Goal: Task Accomplishment & Management: Use online tool/utility

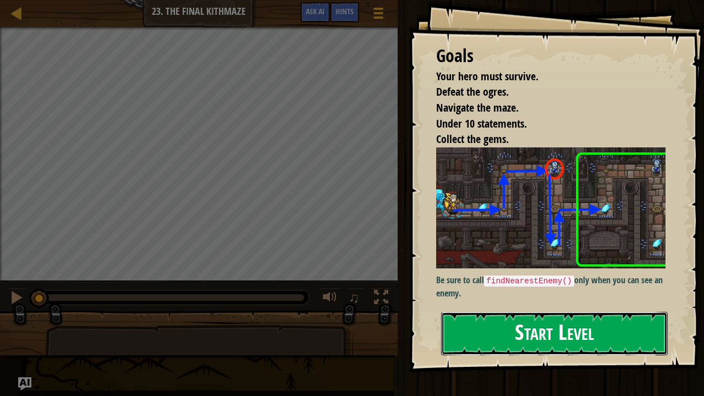
click at [528, 329] on button "Start Level" at bounding box center [554, 333] width 227 height 43
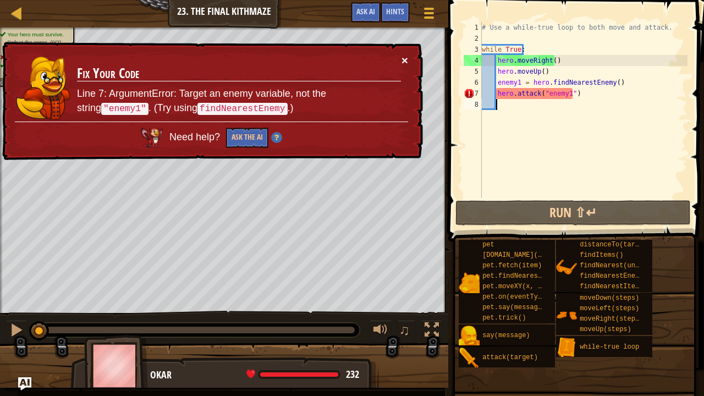
click at [404, 57] on button "×" at bounding box center [405, 60] width 7 height 12
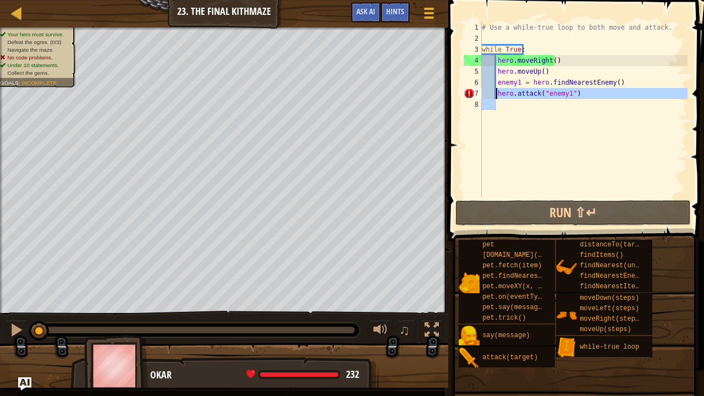
drag, startPoint x: 585, startPoint y: 102, endPoint x: 497, endPoint y: 91, distance: 88.7
click at [497, 91] on div "# Use a while-true loop to both move and attack. while True : hero . moveRight …" at bounding box center [584, 121] width 208 height 198
type textarea "hero.attack("enemy1")"
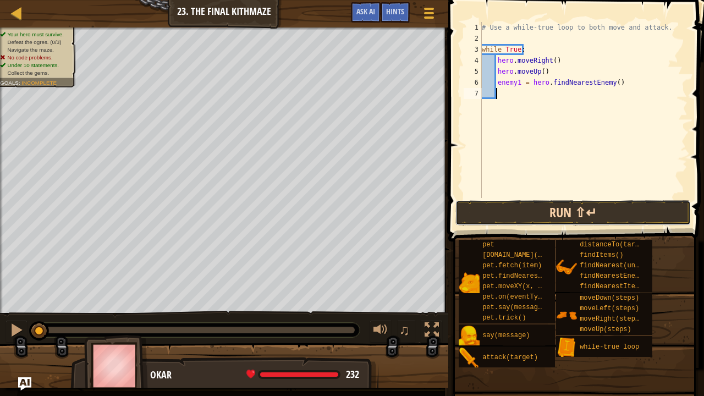
click at [476, 211] on button "Run ⇧↵" at bounding box center [573, 212] width 235 height 25
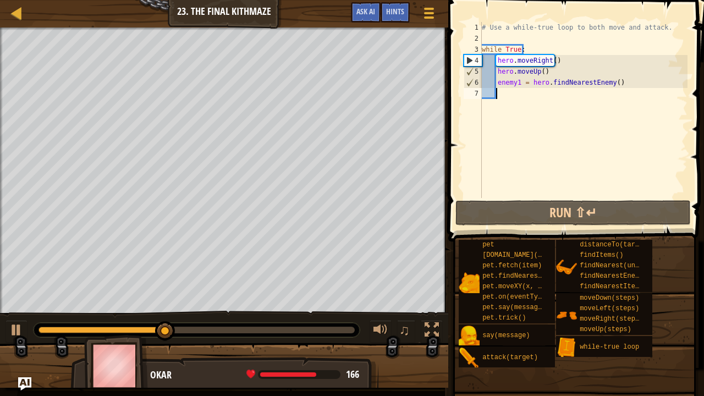
scroll to position [5, 1]
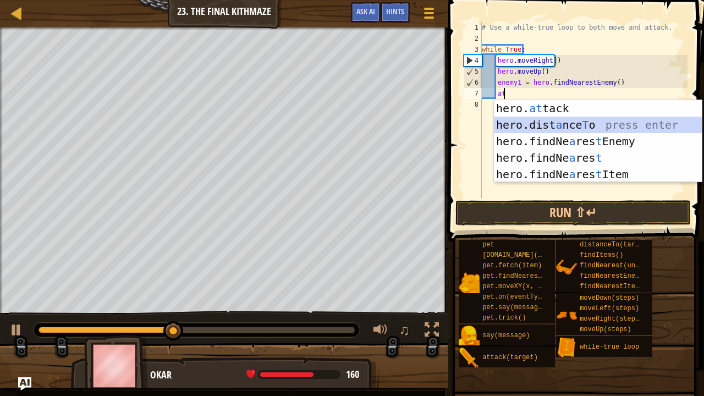
click at [542, 118] on div "hero. at tack press enter hero.dist a nce T o press enter hero.findNe a res t E…" at bounding box center [598, 158] width 209 height 116
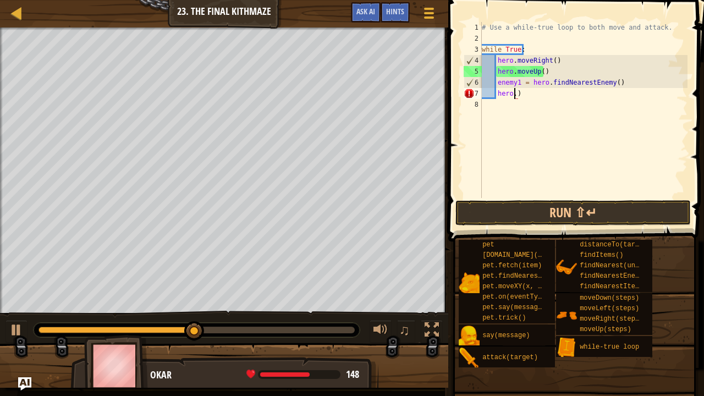
scroll to position [5, 2]
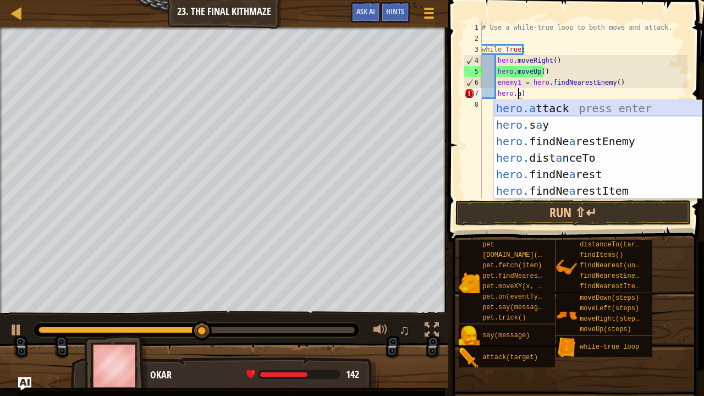
click at [557, 103] on div "hero.a ttack press enter hero. s a y press enter hero. findNe a restEnemy press…" at bounding box center [598, 166] width 209 height 132
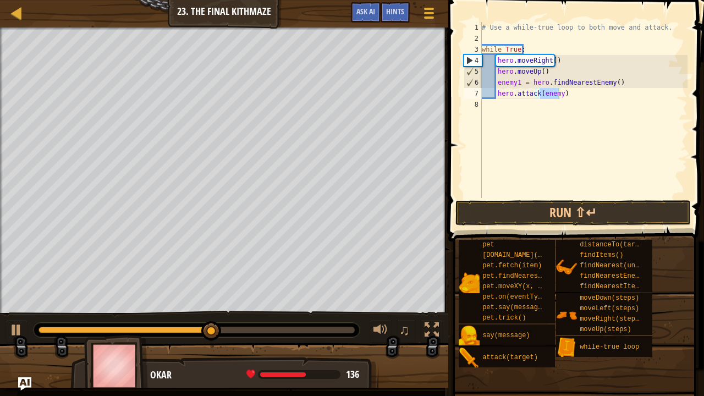
click at [557, 95] on div "# Use a while-true loop to both move and attack. while True : hero . moveRight …" at bounding box center [584, 110] width 208 height 176
type textarea "hero.attack(enemy1)"
click at [499, 105] on div "# Use a while-true loop to both move and attack. while True : hero . moveRight …" at bounding box center [584, 121] width 208 height 198
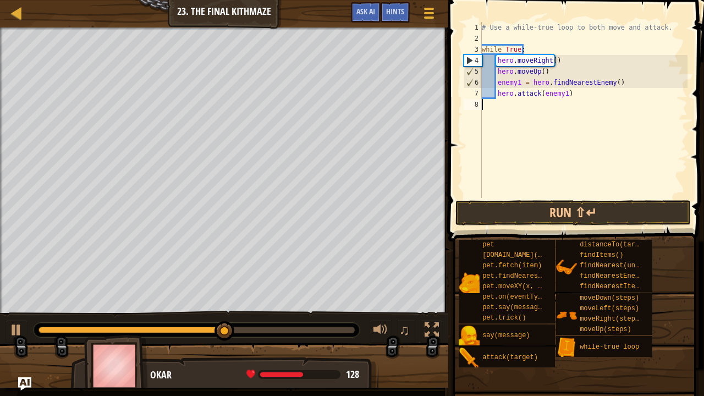
click at [499, 105] on div "# Use a while-true loop to both move and attack. while True : hero . moveRight …" at bounding box center [584, 121] width 208 height 198
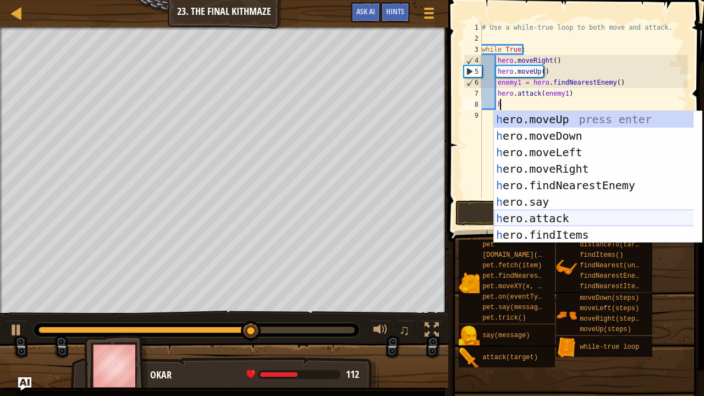
click at [556, 217] on div "h ero.moveUp press enter h ero.moveDown press enter h ero.moveLeft press enter …" at bounding box center [594, 193] width 200 height 165
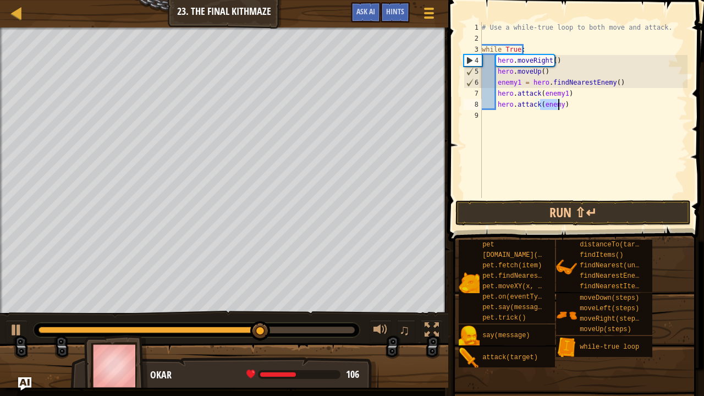
click at [557, 105] on div "# Use a while-true loop to both move and attack. while True : hero . moveRight …" at bounding box center [584, 110] width 208 height 176
click at [598, 211] on button "Run ⇧↵" at bounding box center [573, 212] width 235 height 25
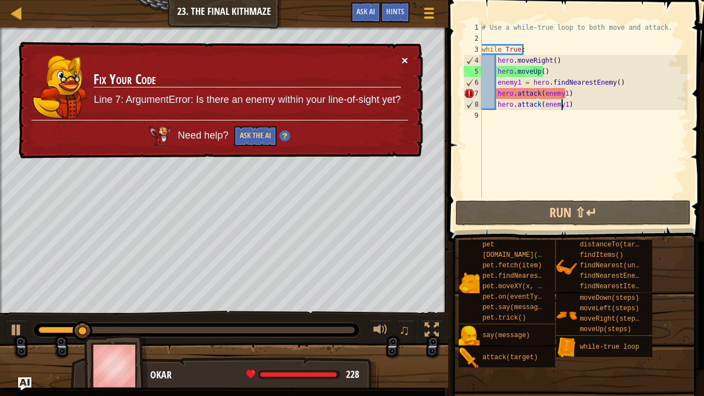
click at [404, 59] on button "×" at bounding box center [405, 60] width 7 height 12
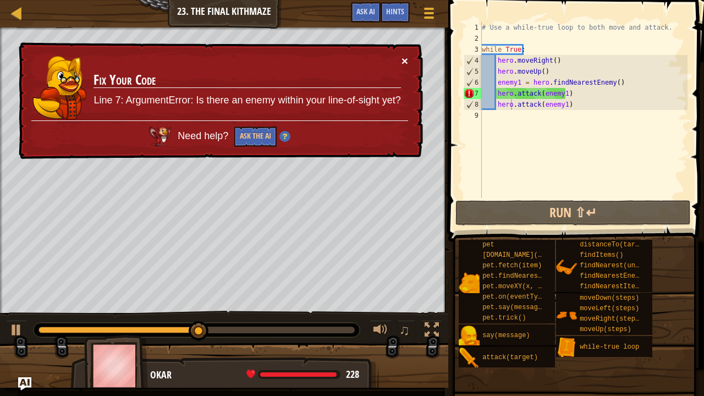
click at [407, 61] on button "×" at bounding box center [405, 61] width 7 height 12
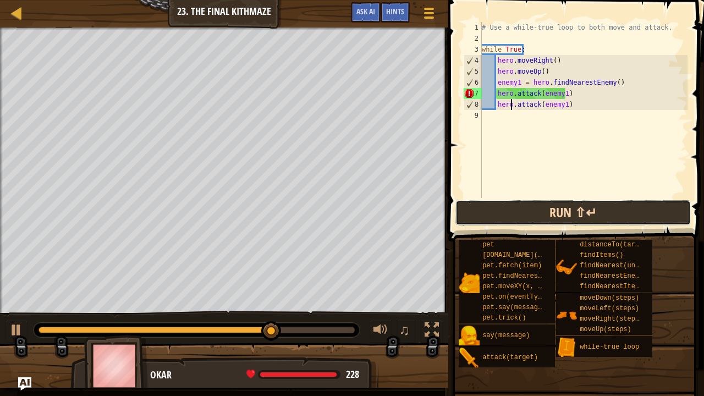
click at [485, 213] on button "Run ⇧↵" at bounding box center [573, 212] width 235 height 25
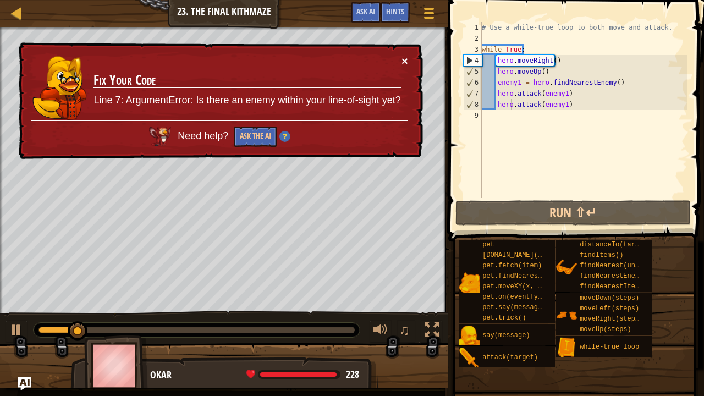
click at [403, 58] on button "×" at bounding box center [405, 61] width 7 height 12
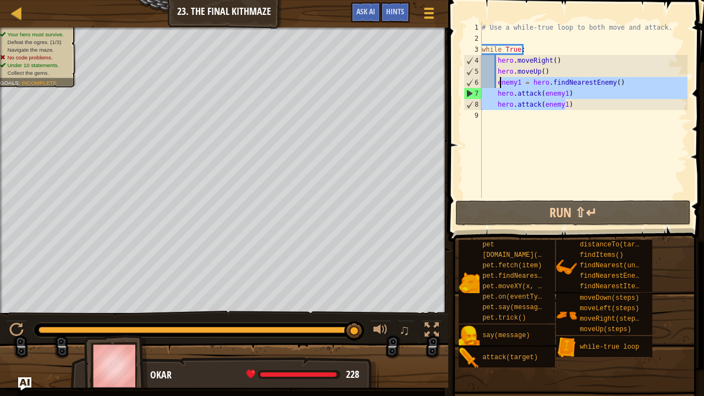
drag, startPoint x: 571, startPoint y: 105, endPoint x: 502, endPoint y: 78, distance: 74.2
click at [502, 78] on div "# Use a while-true loop to both move and attack. while True : hero . moveRight …" at bounding box center [584, 121] width 208 height 198
type textarea "e"
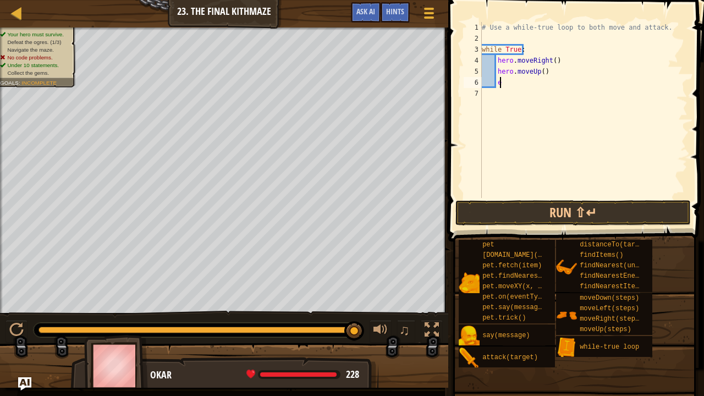
click at [502, 78] on div "# Use a while-true loop to both move and attack. while True : hero . moveRight …" at bounding box center [584, 121] width 208 height 198
type textarea "h"
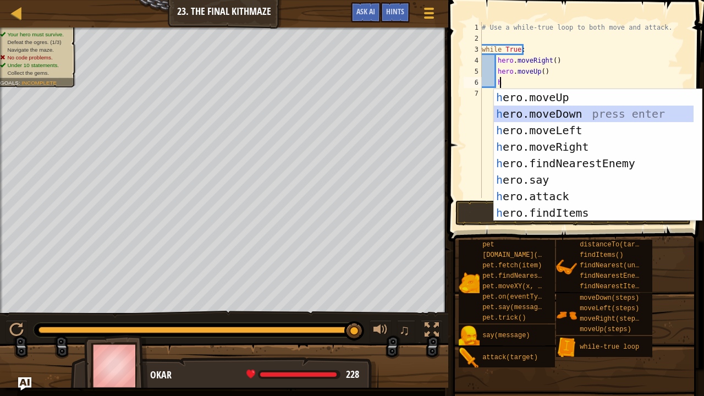
click at [553, 114] on div "h ero.moveUp press enter h ero.moveDown press enter h ero.moveLeft press enter …" at bounding box center [594, 171] width 200 height 165
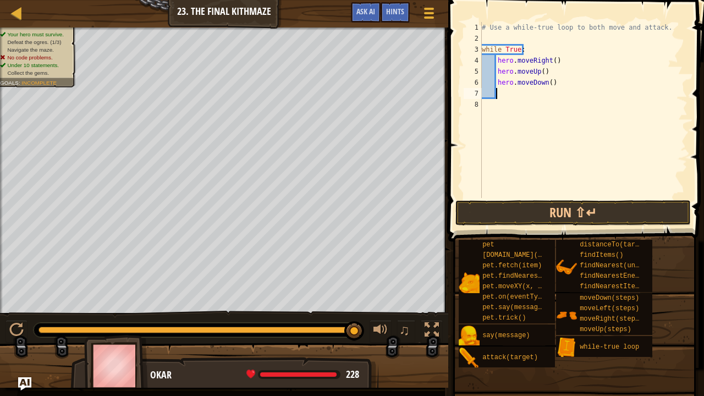
type textarea "h"
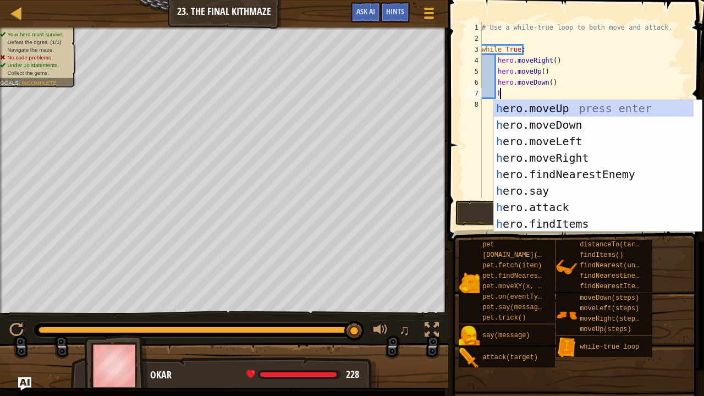
scroll to position [5, 1]
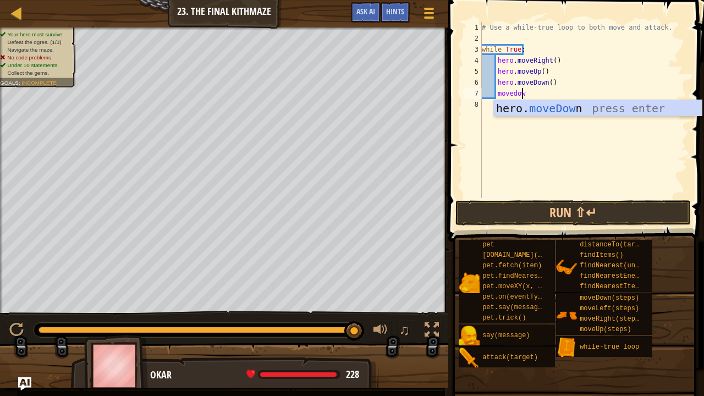
type textarea "movedown"
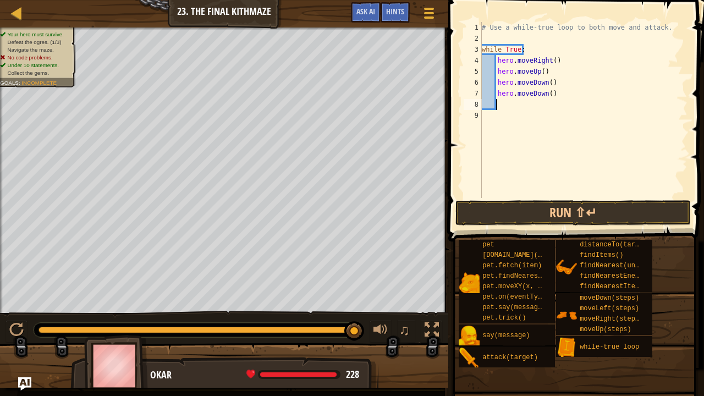
type textarea "h"
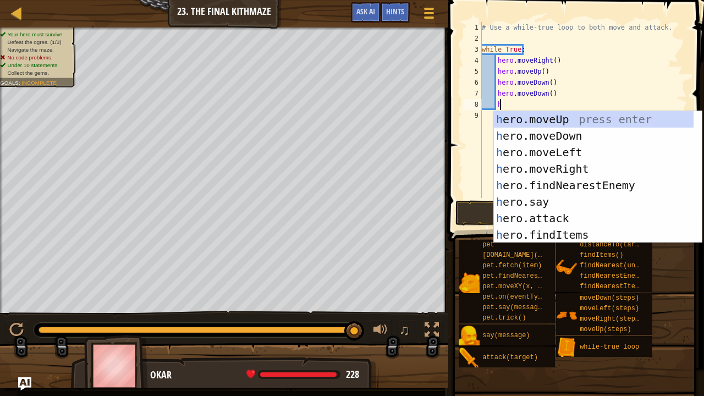
scroll to position [5, 1]
click at [541, 118] on div "h ero.moveUp press enter h ero.moveDown press enter h ero.moveLeft press enter …" at bounding box center [598, 193] width 209 height 165
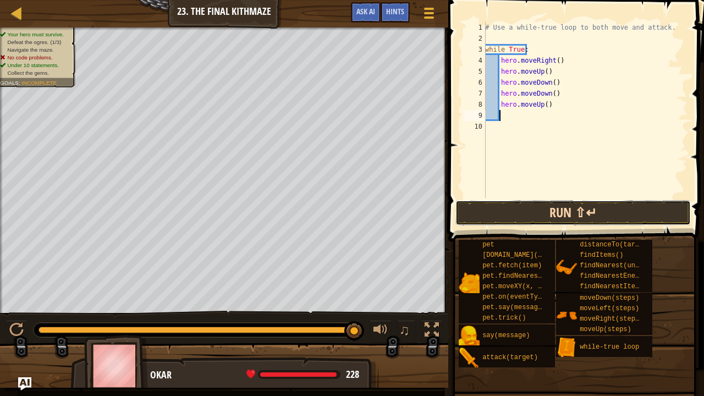
click at [558, 217] on button "Run ⇧↵" at bounding box center [573, 212] width 235 height 25
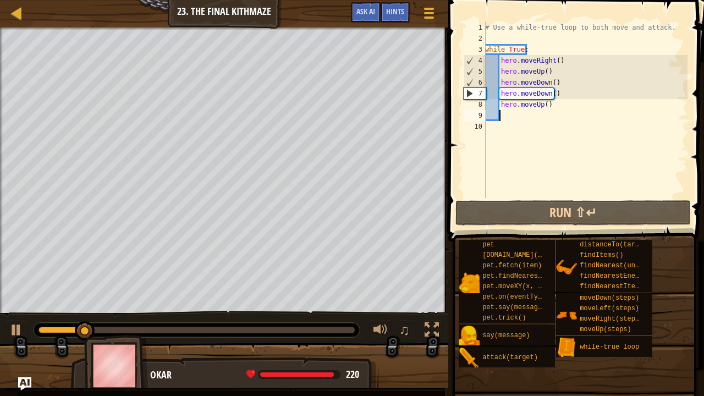
click at [500, 81] on div "# Use a while-true loop to both move and attack. while True : hero . moveRight …" at bounding box center [585, 121] width 205 height 198
type textarea "hero.moveDown()"
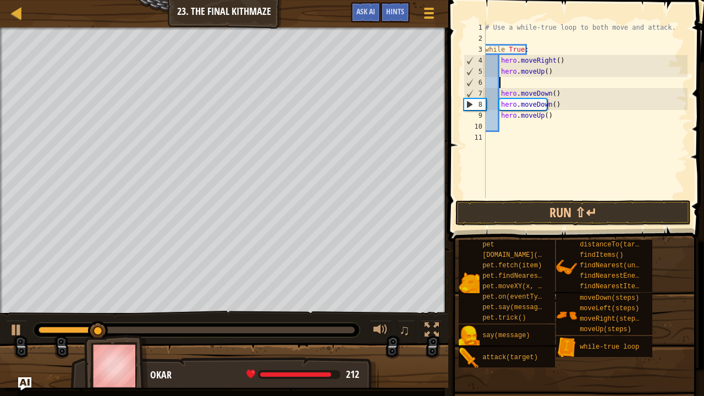
click at [500, 81] on div "# Use a while-true loop to both move and attack. while True : hero . moveRight …" at bounding box center [585, 121] width 205 height 198
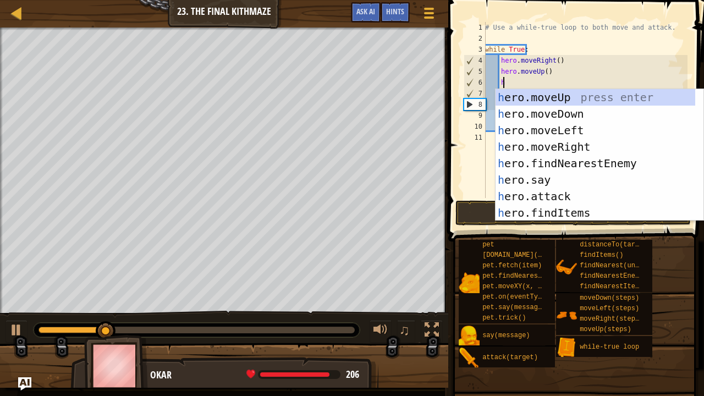
type textarea "he"
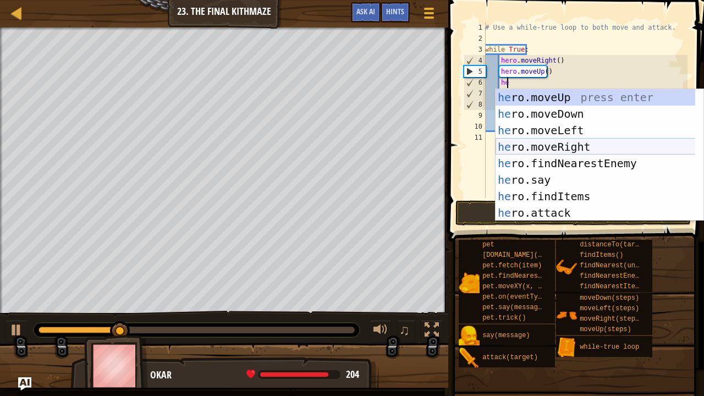
click at [561, 146] on div "he ro.moveUp press enter he ro.moveDown press enter he ro.moveLeft press enter …" at bounding box center [596, 171] width 200 height 165
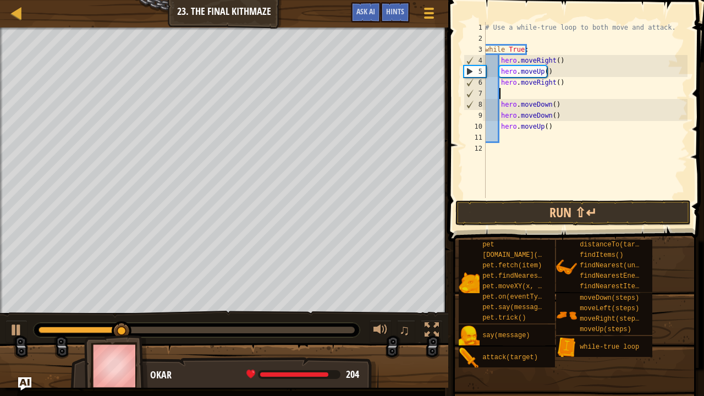
scroll to position [5, 1]
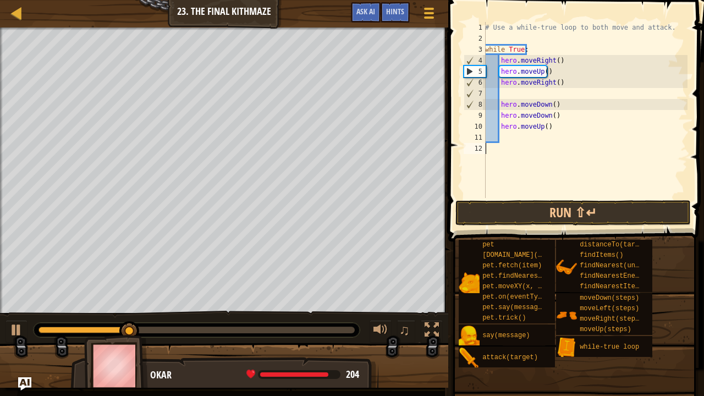
click at [595, 196] on div "# Use a while-true loop to both move and attack. while True : hero . moveRight …" at bounding box center [585, 121] width 205 height 198
click at [596, 206] on button "Run ⇧↵" at bounding box center [573, 212] width 235 height 25
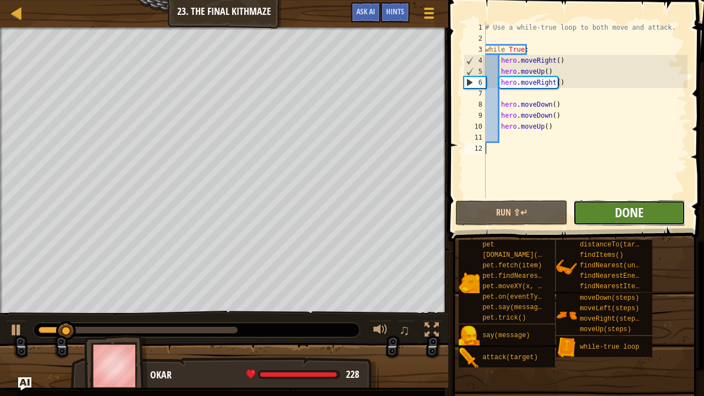
drag, startPoint x: 596, startPoint y: 206, endPoint x: 630, endPoint y: 216, distance: 35.0
click at [630, 216] on span "Done" at bounding box center [629, 213] width 29 height 18
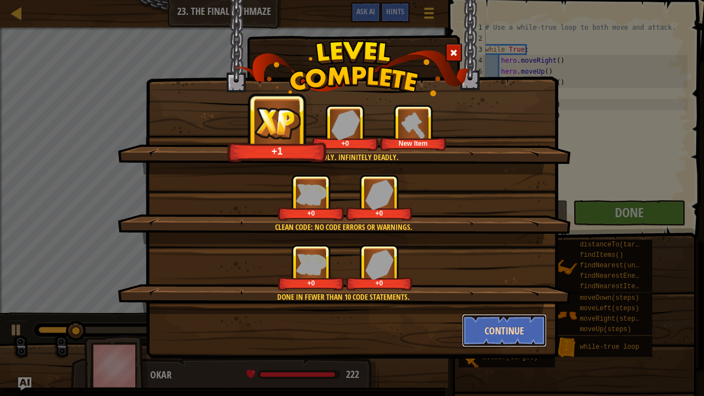
click at [507, 330] on button "Continue" at bounding box center [504, 330] width 85 height 33
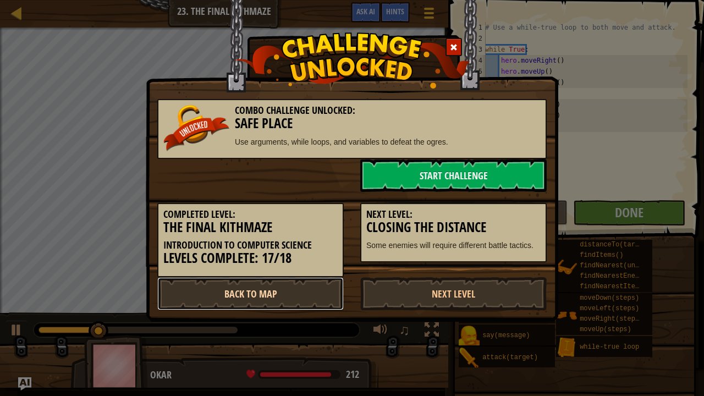
click at [283, 288] on link "Back to Map" at bounding box center [250, 293] width 187 height 33
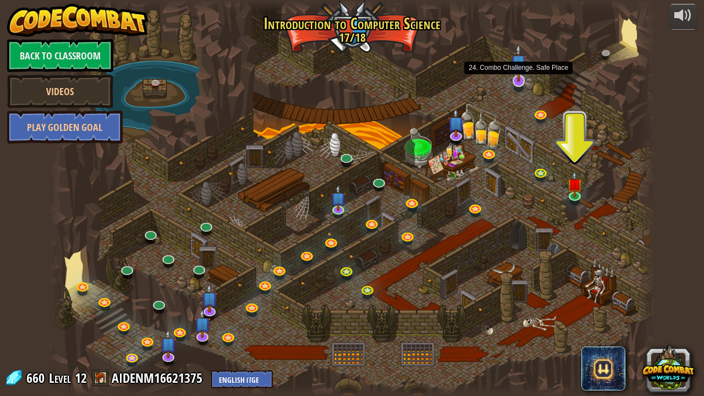
click at [520, 80] on img at bounding box center [519, 62] width 17 height 39
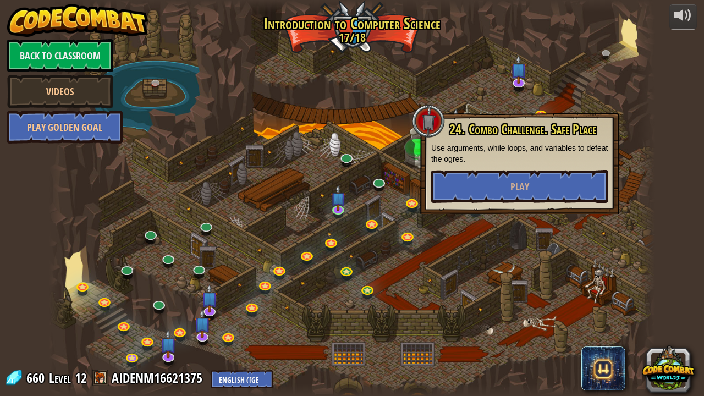
click at [532, 108] on div at bounding box center [352, 198] width 606 height 396
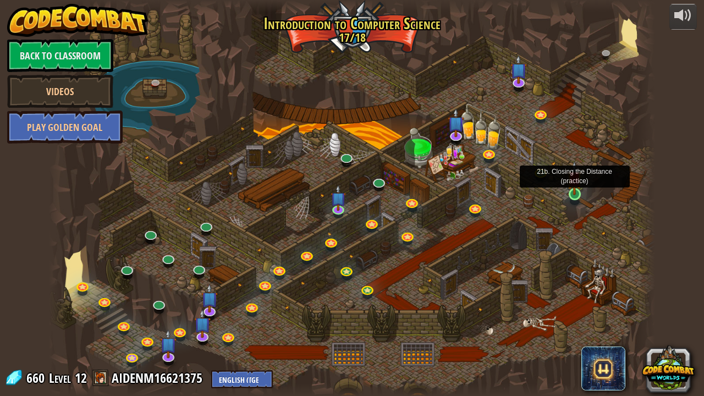
click at [576, 189] on img at bounding box center [574, 178] width 15 height 34
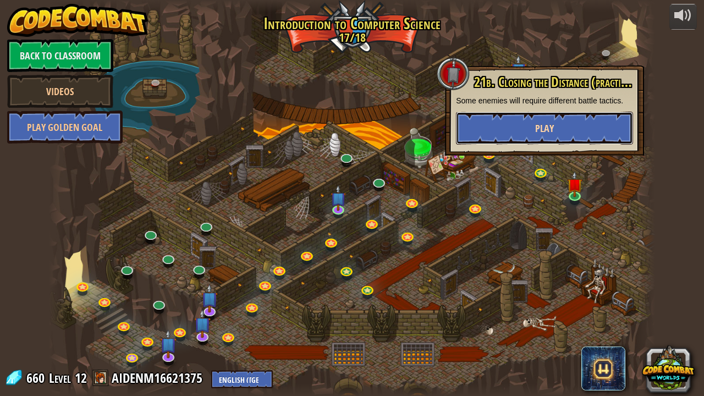
click at [565, 138] on button "Play" at bounding box center [544, 128] width 177 height 33
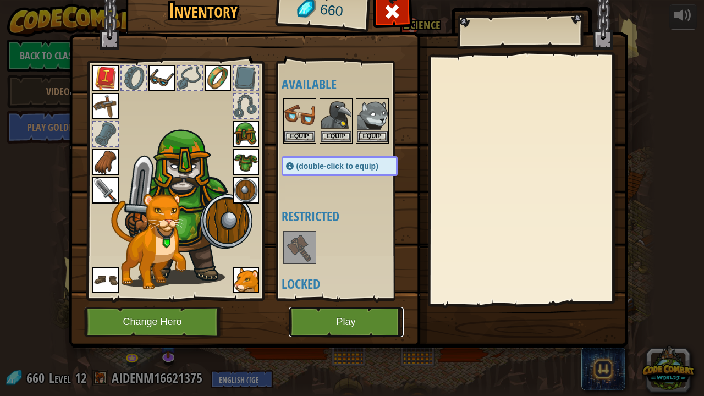
click at [357, 319] on button "Play" at bounding box center [346, 322] width 115 height 30
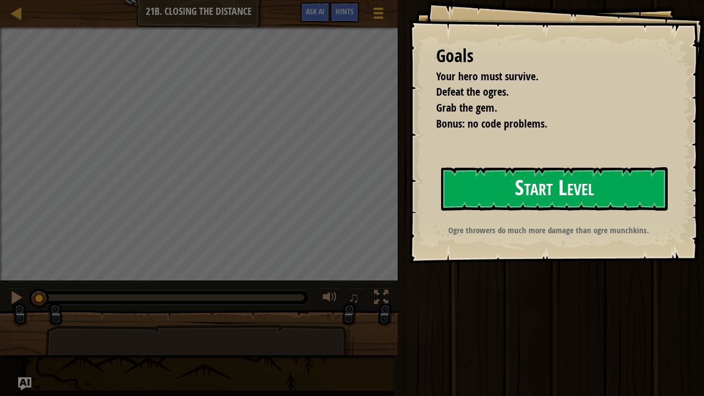
click at [594, 193] on button "Start Level" at bounding box center [554, 188] width 227 height 43
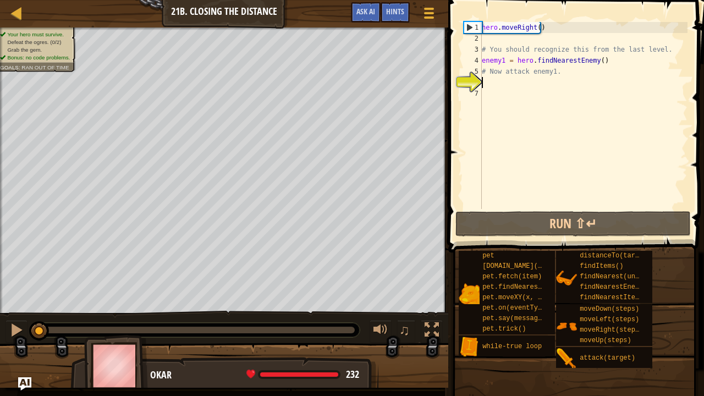
scroll to position [5, 0]
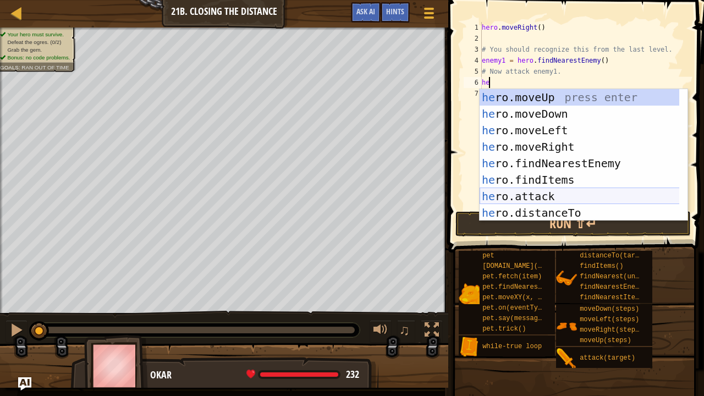
click at [572, 191] on div "he ro.moveUp press enter he ro.moveDown press enter he ro.moveLeft press enter …" at bounding box center [580, 171] width 200 height 165
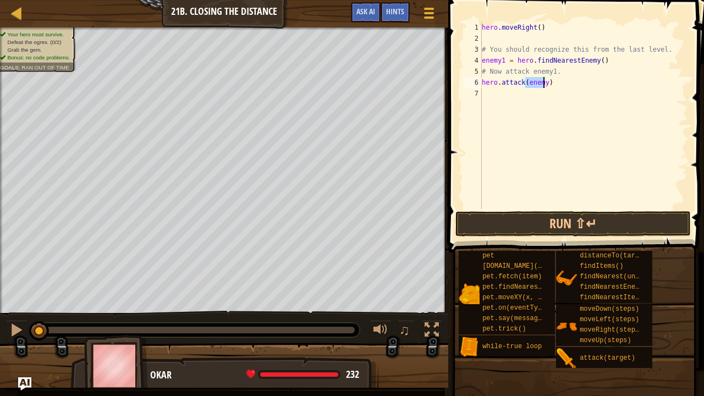
click at [541, 80] on div "hero . moveRight ( ) # You should recognize this from the last level. enemy1 = …" at bounding box center [584, 115] width 208 height 187
click at [544, 82] on div "hero . moveRight ( ) # You should recognize this from the last level. enemy1 = …" at bounding box center [584, 126] width 208 height 209
type textarea "hero.attack(enemy1)"
click at [513, 100] on div "hero . moveRight ( ) # You should recognize this from the last level. enemy1 = …" at bounding box center [584, 126] width 208 height 209
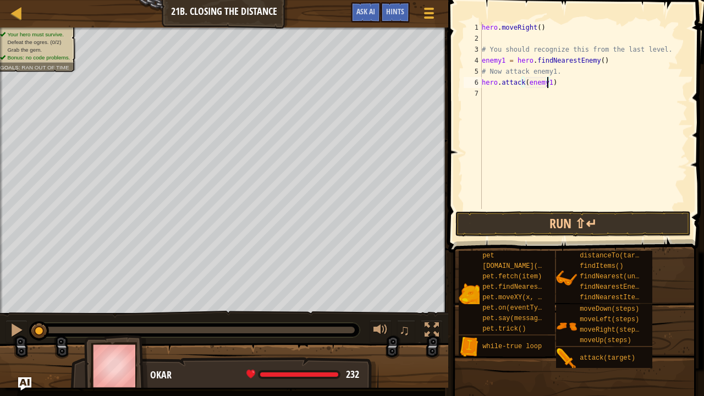
scroll to position [5, 0]
click at [572, 239] on span at bounding box center [577, 110] width 265 height 285
click at [562, 212] on button "Run ⇧↵" at bounding box center [573, 223] width 235 height 25
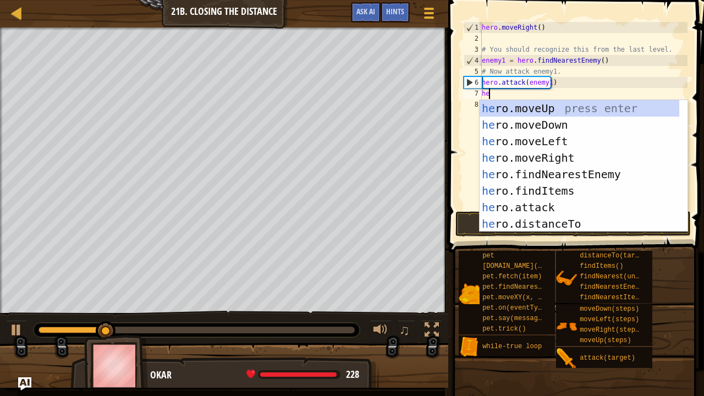
type textarea "her"
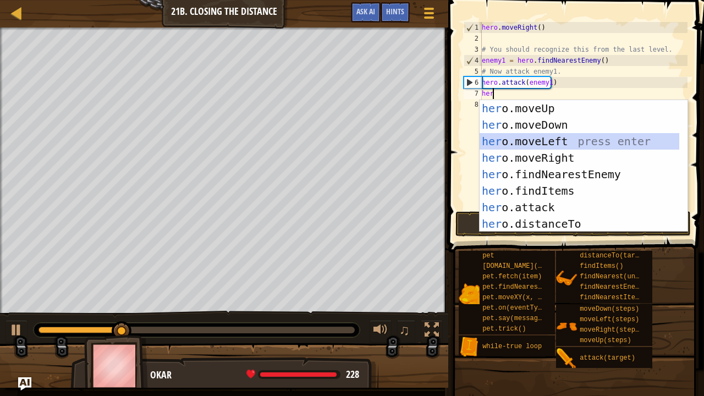
drag, startPoint x: 586, startPoint y: 155, endPoint x: 581, endPoint y: 149, distance: 7.8
click at [581, 149] on div "her o.moveUp press enter her o.moveDown press enter her o.moveLeft press enter …" at bounding box center [580, 182] width 200 height 165
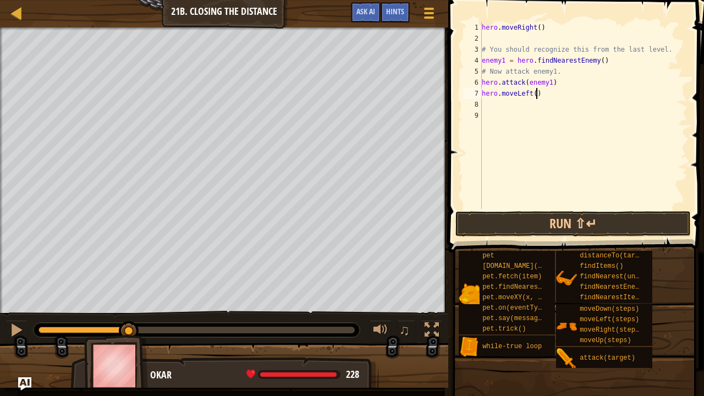
click at [538, 95] on div "hero . moveRight ( ) # You should recognize this from the last level. enemy1 = …" at bounding box center [584, 126] width 208 height 209
type textarea "hero.r"
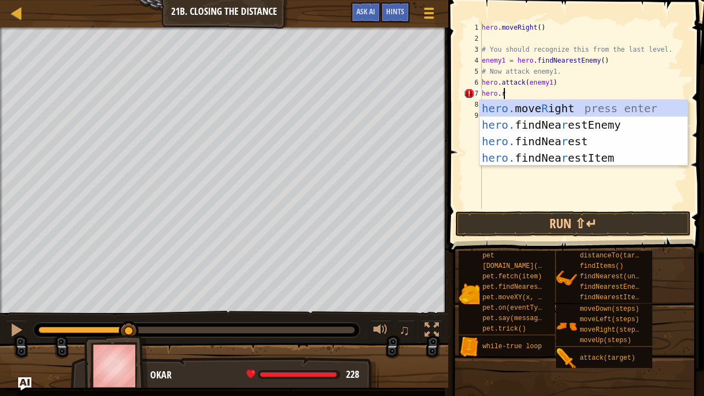
scroll to position [5, 1]
click at [541, 105] on div "hero. move R ight press enter hero. findNea r estEnemy press enter hero. findNe…" at bounding box center [584, 149] width 209 height 99
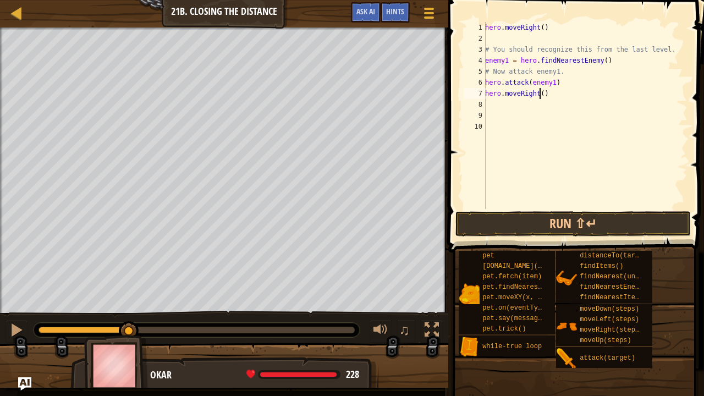
click at [540, 91] on div "hero . moveRight ( ) # You should recognize this from the last level. enemy1 = …" at bounding box center [585, 126] width 205 height 209
type textarea "hero.moveRight(2)"
click at [524, 106] on div "hero . moveRight ( ) # You should recognize this from the last level. enemy1 = …" at bounding box center [585, 126] width 205 height 209
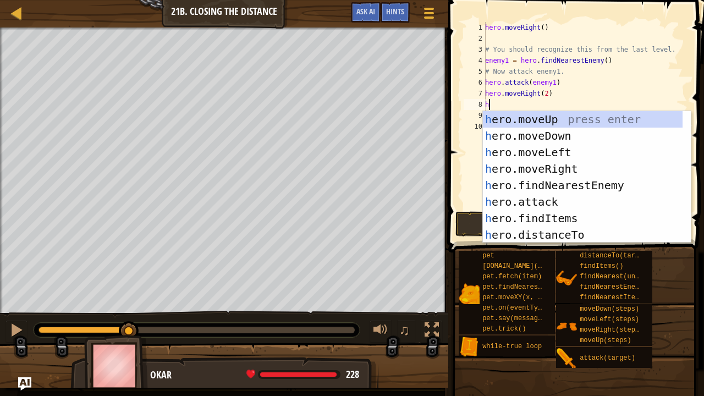
type textarea "he"
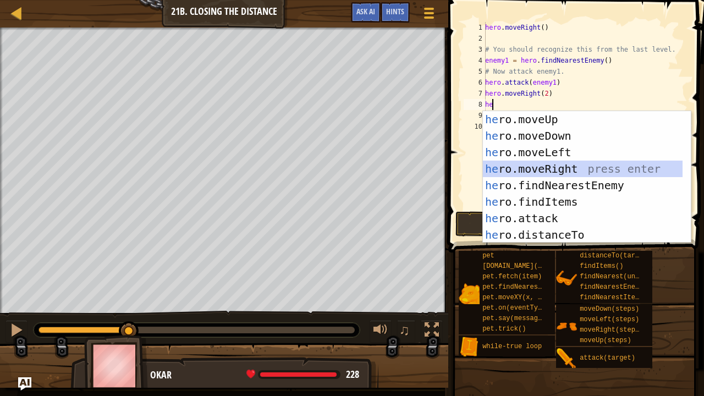
click at [561, 173] on div "he ro.moveUp press enter he ro.moveDown press enter he ro.moveLeft press enter …" at bounding box center [583, 193] width 200 height 165
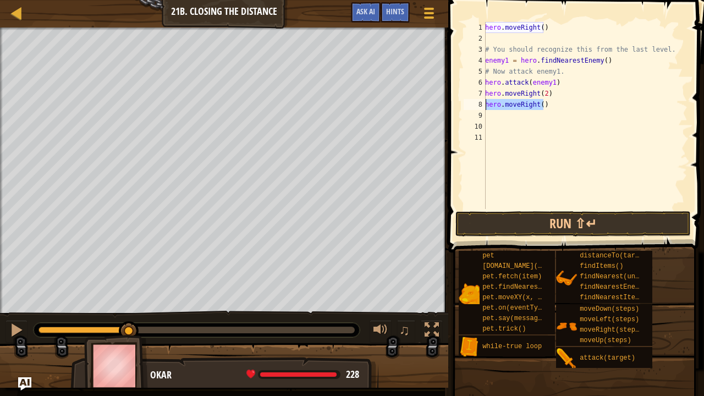
drag, startPoint x: 545, startPoint y: 102, endPoint x: 479, endPoint y: 103, distance: 65.5
click at [479, 103] on div "1 2 3 4 5 6 7 8 9 10 11 hero . moveRight ( ) # You should recognize this from t…" at bounding box center [575, 115] width 226 height 187
type textarea "hero.moveRight()"
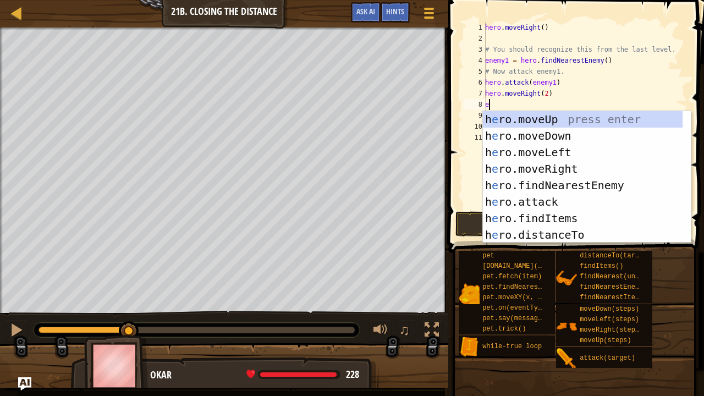
type textarea "en"
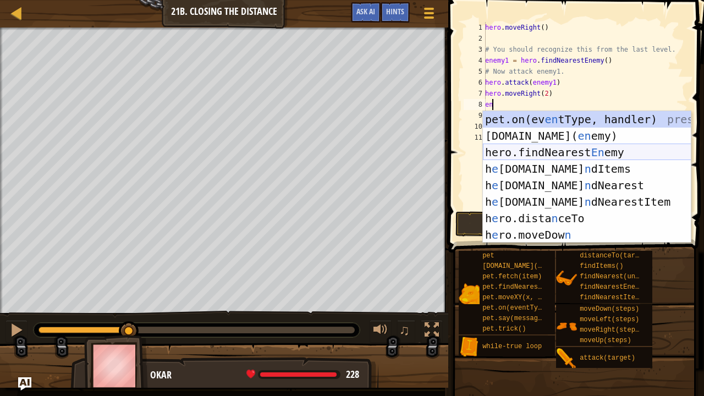
click at [569, 157] on div "pet.on(ev en tType, handler) press enter [DOMAIN_NAME][PERSON_NAME]( en [PERSON…" at bounding box center [587, 193] width 209 height 165
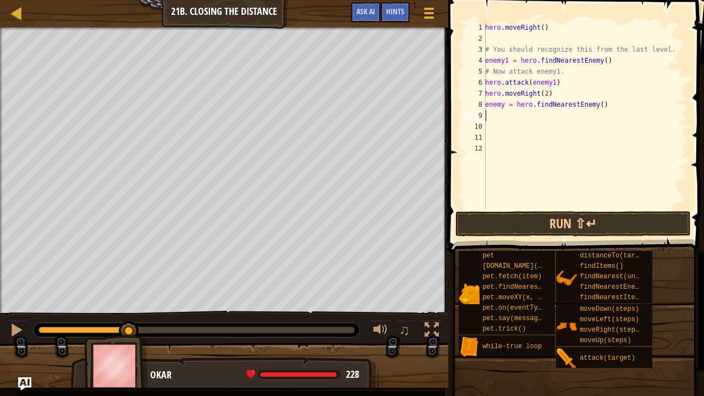
click at [570, 117] on div "hero . moveRight ( ) # You should recognize this from the last level. enemy1 = …" at bounding box center [585, 126] width 205 height 209
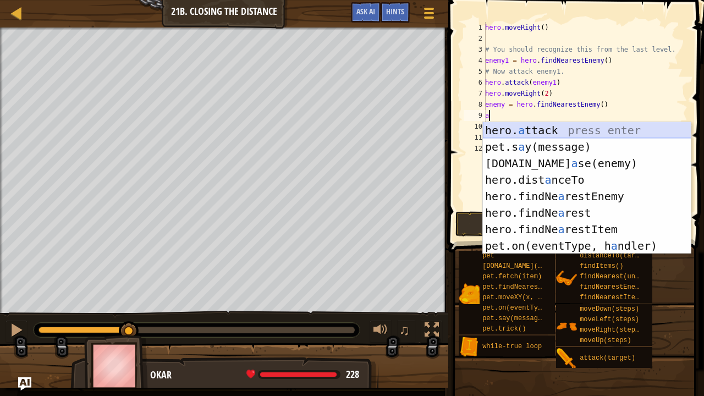
click at [568, 129] on div "hero. a ttack press enter pet.s a y(message) press enter [DOMAIN_NAME] a se(ene…" at bounding box center [587, 204] width 209 height 165
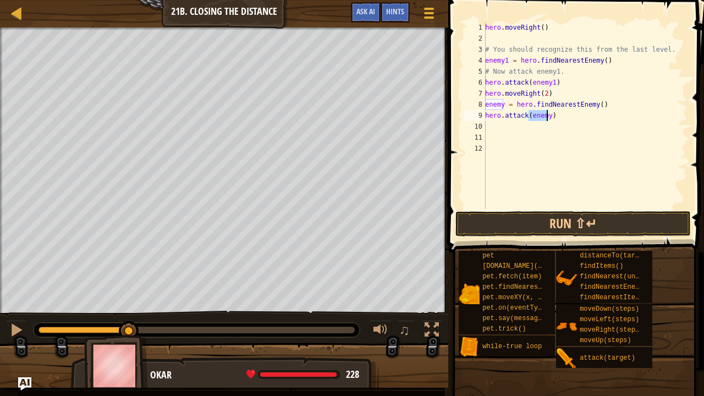
click at [547, 113] on div "hero . moveRight ( ) # You should recognize this from the last level. enemy1 = …" at bounding box center [585, 115] width 205 height 187
type textarea "hero.attack(enemy2)"
click at [605, 223] on button "Run ⇧↵" at bounding box center [573, 223] width 235 height 25
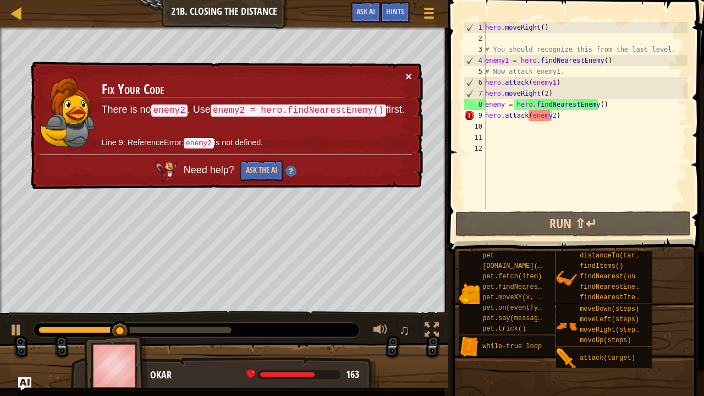
click at [409, 72] on button "×" at bounding box center [409, 76] width 7 height 12
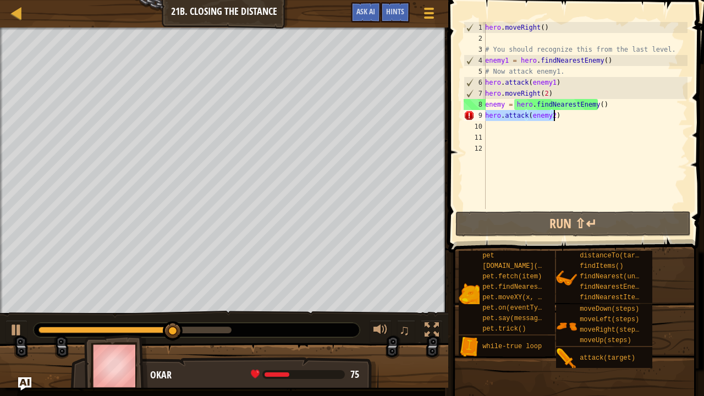
drag, startPoint x: 487, startPoint y: 113, endPoint x: 560, endPoint y: 114, distance: 73.2
click at [560, 114] on div "hero . moveRight ( ) # You should recognize this from the last level. enemy1 = …" at bounding box center [585, 126] width 205 height 209
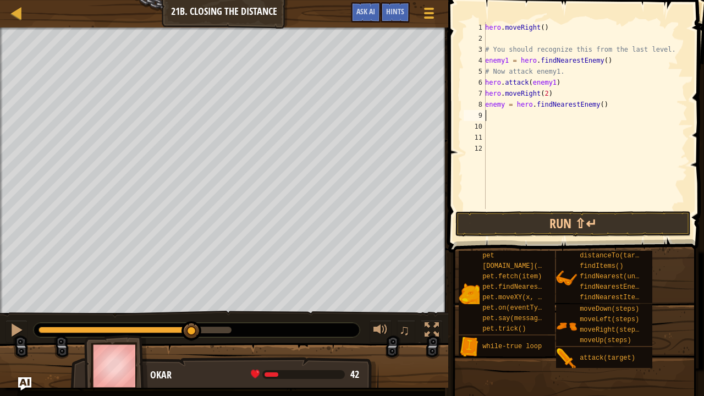
type textarea "h"
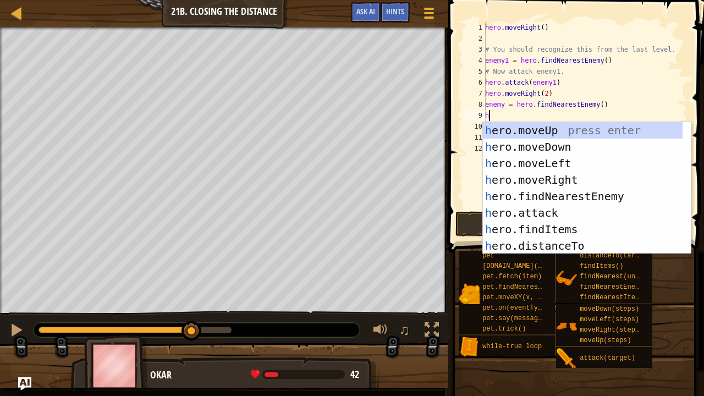
click at [560, 114] on div "hero . moveRight ( ) # You should recognize this from the last level. enemy1 = …" at bounding box center [585, 126] width 205 height 209
click at [542, 133] on div "h ero.moveUp press enter h ero.moveDown press enter h ero.moveLeft press enter …" at bounding box center [583, 204] width 200 height 165
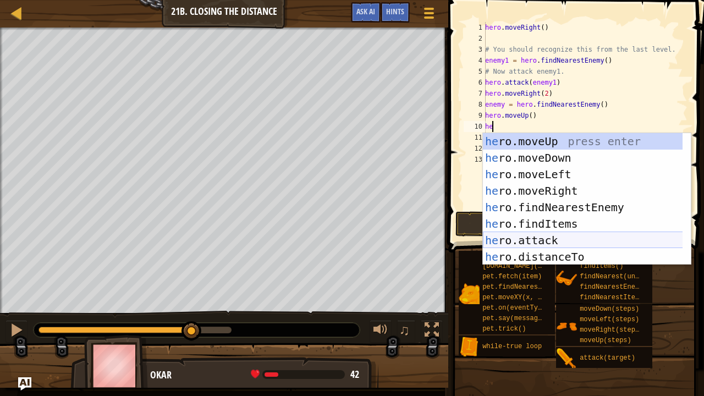
click at [560, 235] on div "he ro.moveUp press enter he ro.moveDown press enter he ro.moveLeft press enter …" at bounding box center [583, 215] width 200 height 165
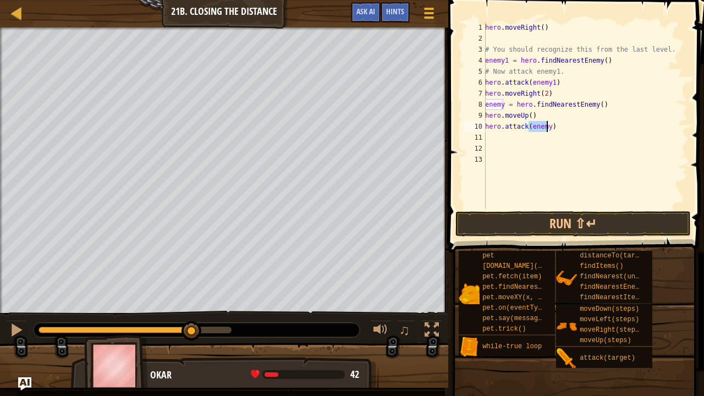
click at [546, 124] on div "hero . moveRight ( ) # You should recognize this from the last level. enemy1 = …" at bounding box center [585, 115] width 205 height 187
click at [546, 124] on div "hero . moveRight ( ) # You should recognize this from the last level. enemy1 = …" at bounding box center [585, 126] width 205 height 209
click at [594, 222] on button "Run ⇧↵" at bounding box center [573, 223] width 235 height 25
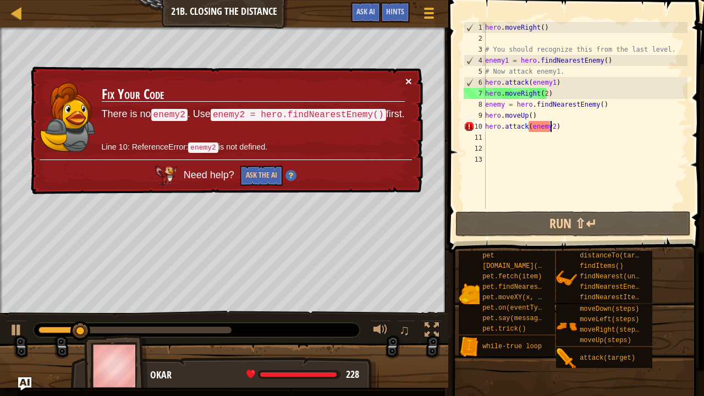
click at [408, 84] on button "×" at bounding box center [409, 81] width 7 height 12
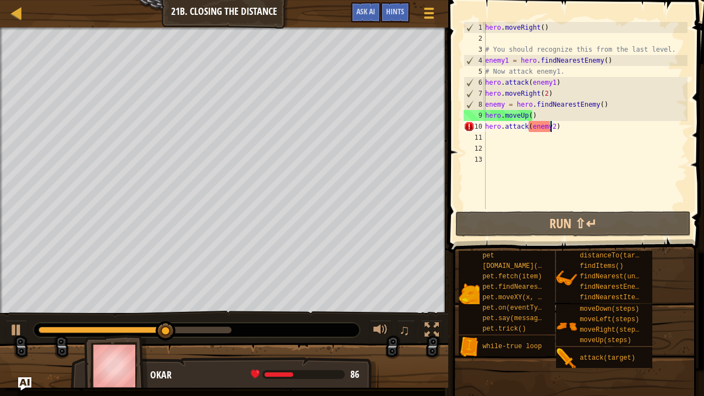
type textarea "hero.attack(enemy)"
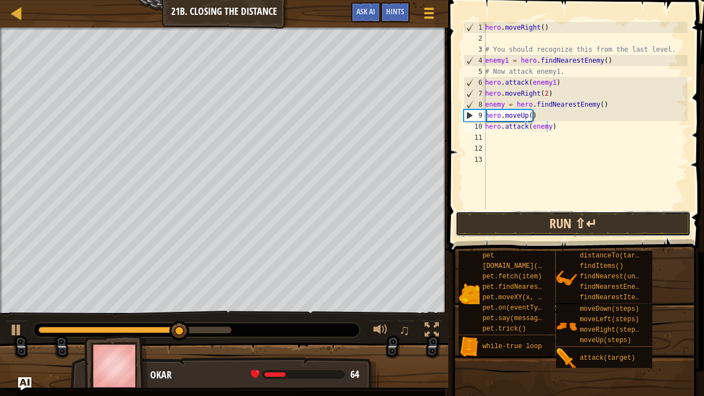
click at [578, 222] on button "Run ⇧↵" at bounding box center [573, 223] width 235 height 25
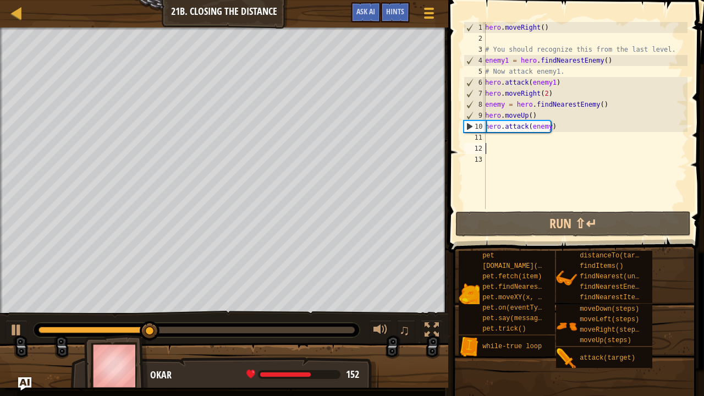
click at [511, 144] on div "hero . moveRight ( ) # You should recognize this from the last level. enemy1 = …" at bounding box center [585, 126] width 205 height 209
click at [500, 136] on div "hero . moveRight ( ) # You should recognize this from the last level. enemy1 = …" at bounding box center [585, 126] width 205 height 209
type textarea "h"
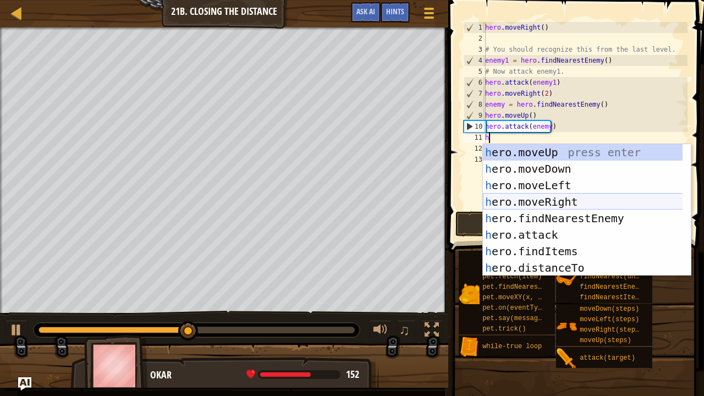
click at [562, 194] on div "h ero.moveUp press enter h ero.moveDown press enter h ero.moveLeft press enter …" at bounding box center [583, 226] width 200 height 165
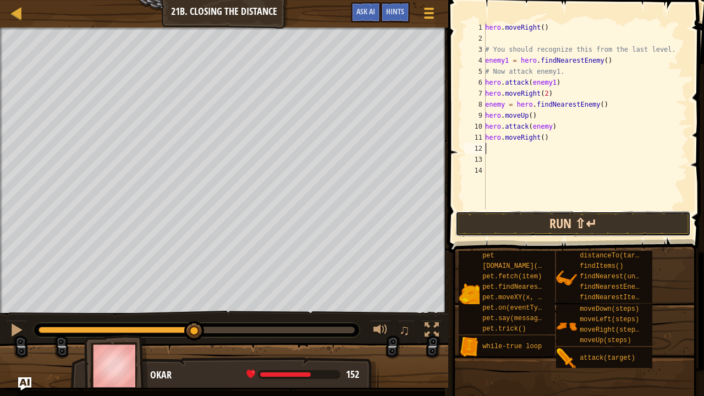
click at [582, 229] on button "Run ⇧↵" at bounding box center [573, 223] width 235 height 25
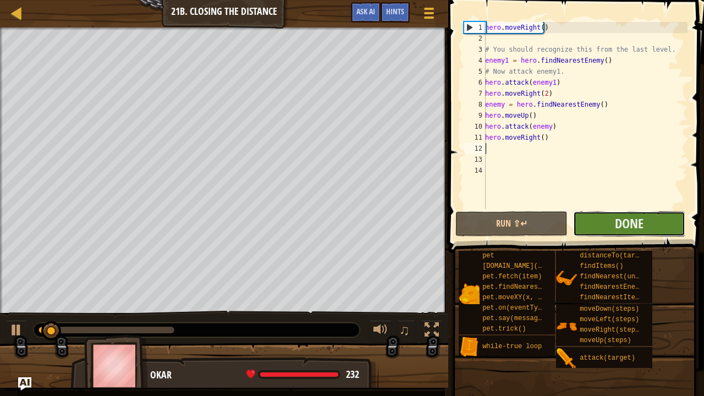
click at [582, 229] on button "Done" at bounding box center [629, 223] width 112 height 25
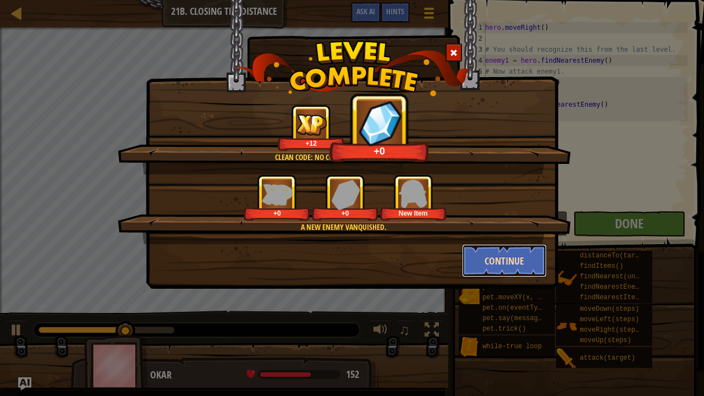
click at [508, 254] on button "Continue" at bounding box center [504, 260] width 85 height 33
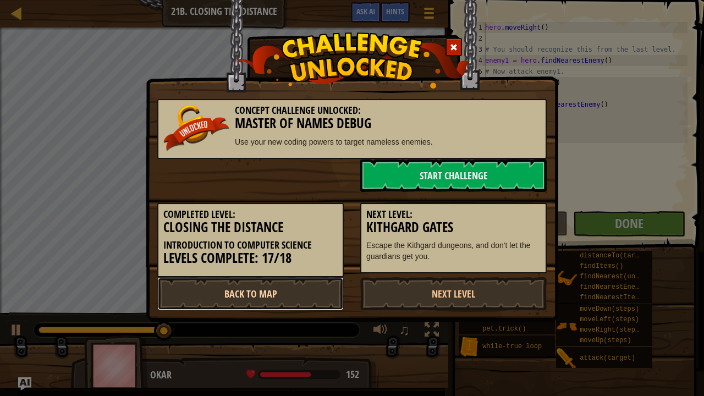
click at [312, 285] on link "Back to Map" at bounding box center [250, 293] width 187 height 33
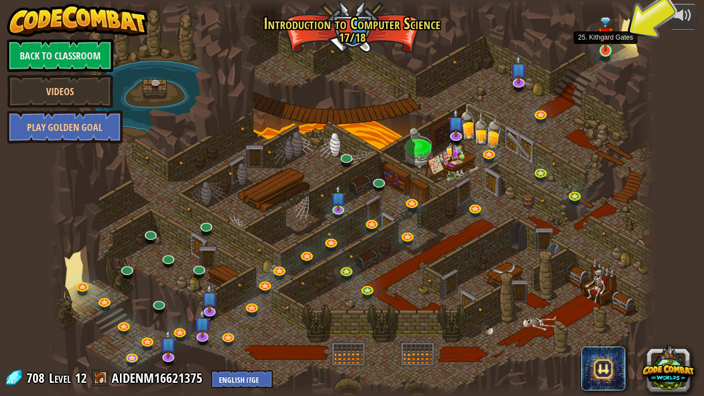
click at [610, 48] on img at bounding box center [605, 34] width 15 height 35
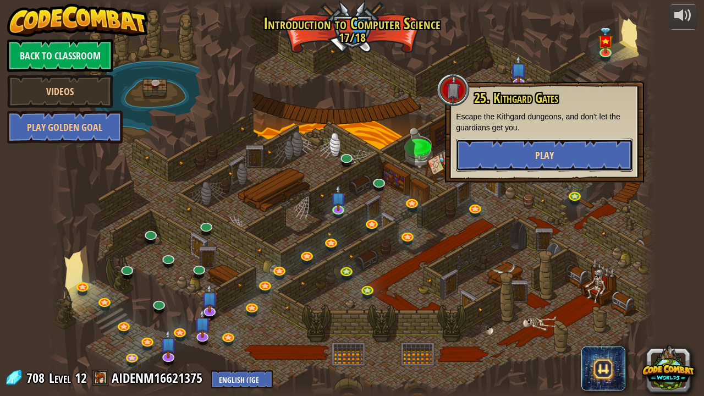
click at [590, 155] on button "Play" at bounding box center [544, 155] width 177 height 33
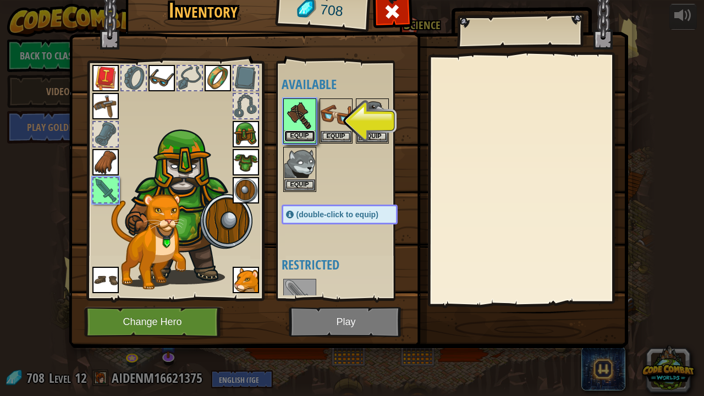
click at [298, 136] on button "Equip" at bounding box center [299, 136] width 31 height 12
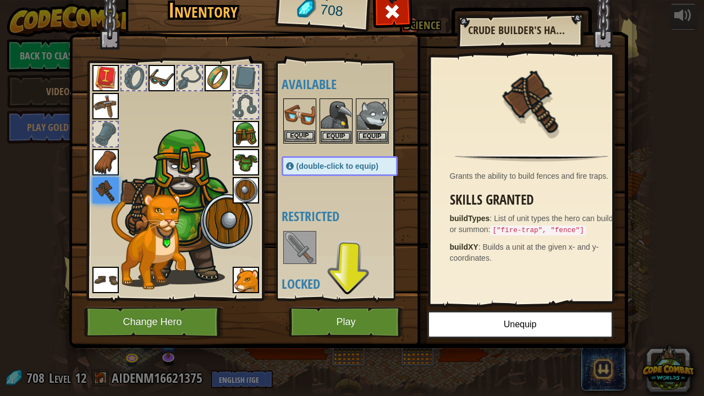
click at [315, 132] on div "Equip" at bounding box center [299, 120] width 33 height 45
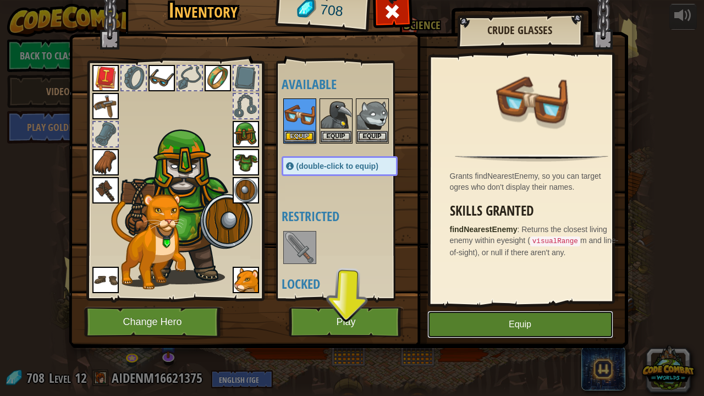
click at [488, 319] on button "Equip" at bounding box center [521, 325] width 186 height 28
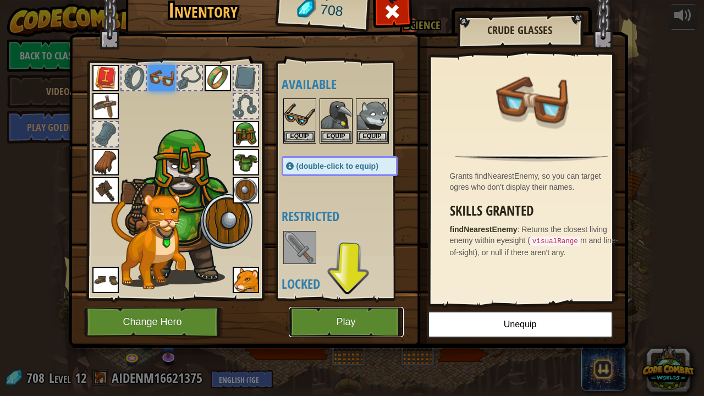
click at [368, 315] on button "Play" at bounding box center [346, 322] width 115 height 30
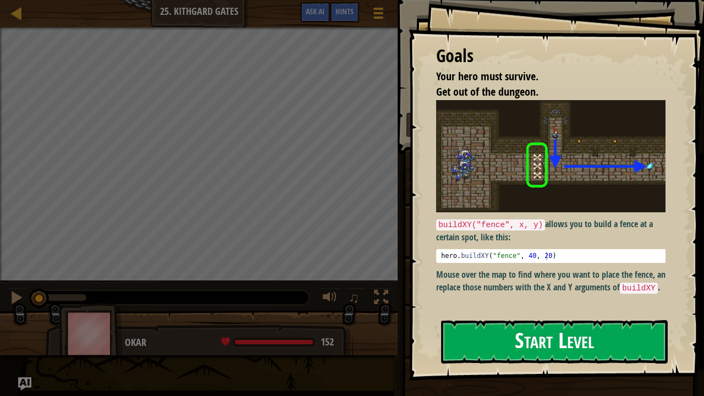
click at [482, 341] on button "Start Level" at bounding box center [554, 341] width 227 height 43
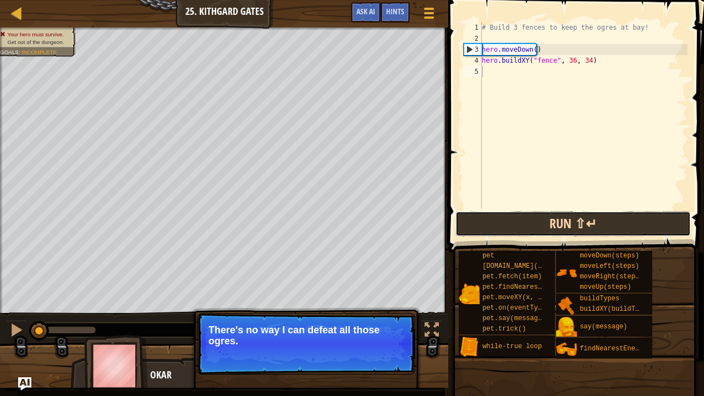
click at [541, 213] on button "Run ⇧↵" at bounding box center [573, 223] width 235 height 25
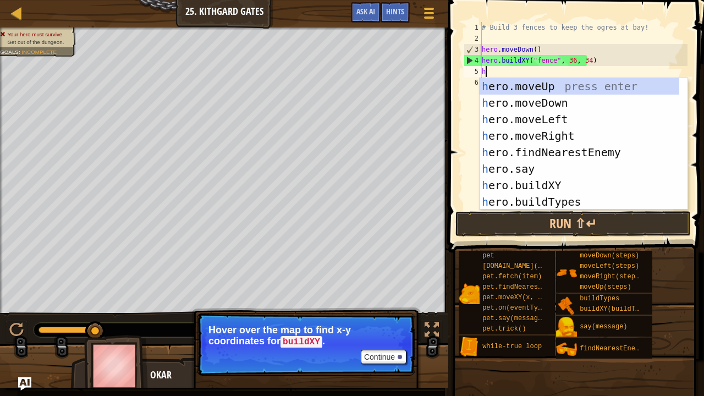
scroll to position [5, 0]
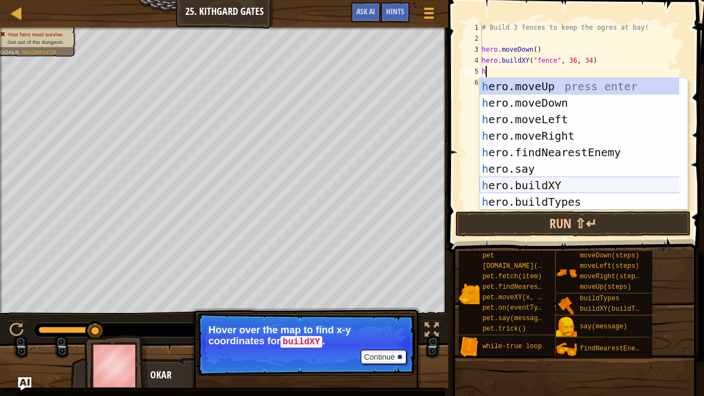
click at [562, 186] on div "h ero.moveUp press enter h ero.moveDown press enter h ero.moveLeft press enter …" at bounding box center [580, 160] width 200 height 165
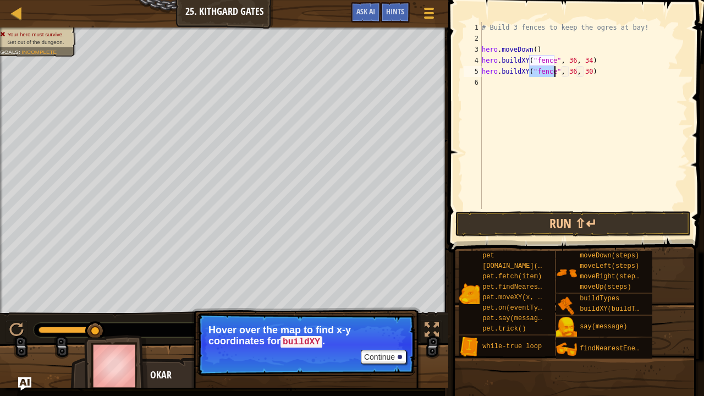
click at [566, 75] on div "# Build 3 fences to keep the ogres at bay! hero . moveDown ( ) hero . buildXY (…" at bounding box center [584, 126] width 208 height 209
click at [584, 68] on div "# Build 3 fences to keep the ogres at bay! hero . moveDown ( ) hero . buildXY (…" at bounding box center [584, 126] width 208 height 209
type textarea "hero.buildXY("fence", 36, 31)"
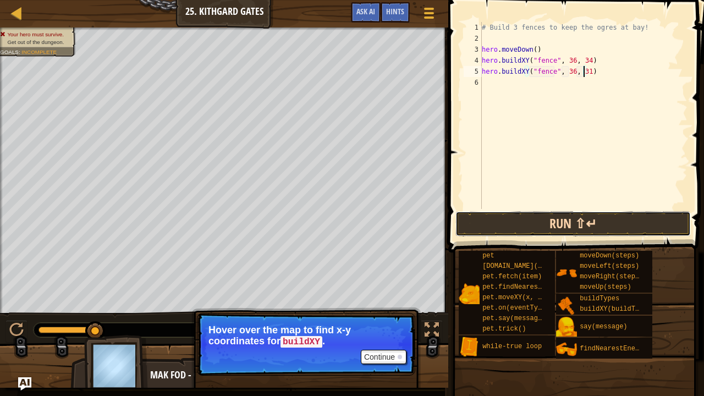
click at [593, 217] on button "Run ⇧↵" at bounding box center [573, 223] width 235 height 25
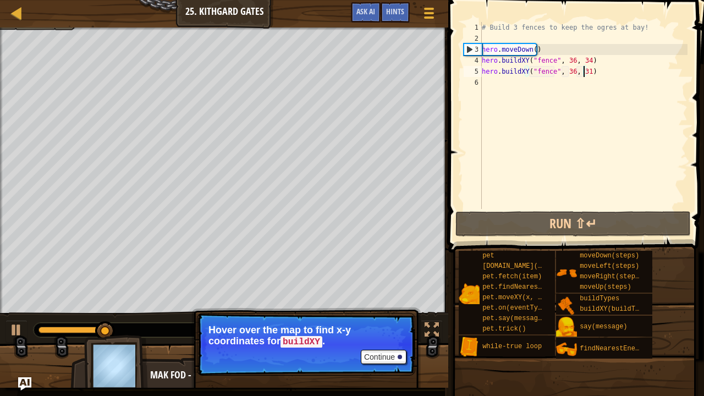
click at [495, 79] on div "# Build 3 fences to keep the ogres at bay! hero . moveDown ( ) hero . buildXY (…" at bounding box center [584, 126] width 208 height 209
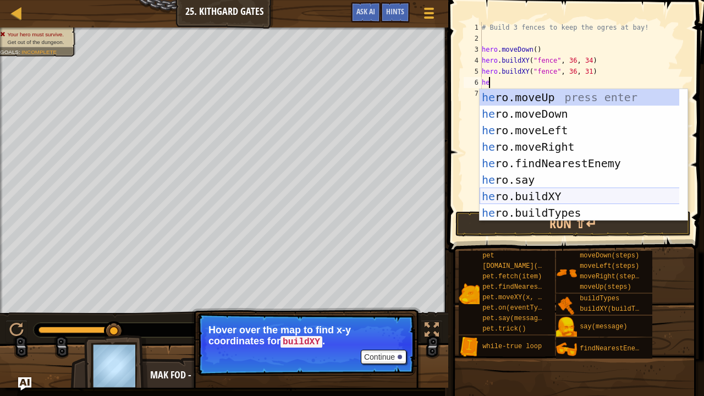
click at [568, 197] on div "he ro.moveUp press enter he ro.moveDown press enter he ro.moveLeft press enter …" at bounding box center [580, 171] width 200 height 165
type textarea "hero.buildXY("fence", 36, 30)"
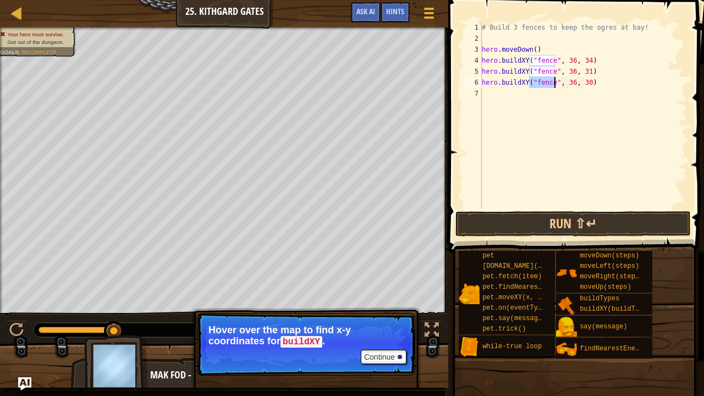
click at [557, 96] on div "# Build 3 fences to keep the ogres at bay! hero . moveDown ( ) hero . buildXY (…" at bounding box center [584, 126] width 208 height 209
click at [582, 81] on div "# Build 3 fences to keep the ogres at bay! hero . moveDown ( ) hero . buildXY (…" at bounding box center [584, 126] width 208 height 209
click at [585, 81] on div "# Build 3 fences to keep the ogres at bay! hero . moveDown ( ) hero . buildXY (…" at bounding box center [584, 126] width 208 height 209
type textarea "hero.buildXY("fence", 36, 28)"
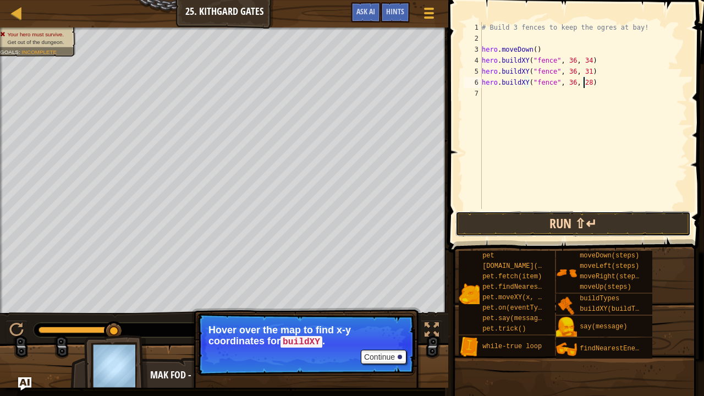
click at [616, 227] on button "Run ⇧↵" at bounding box center [573, 223] width 235 height 25
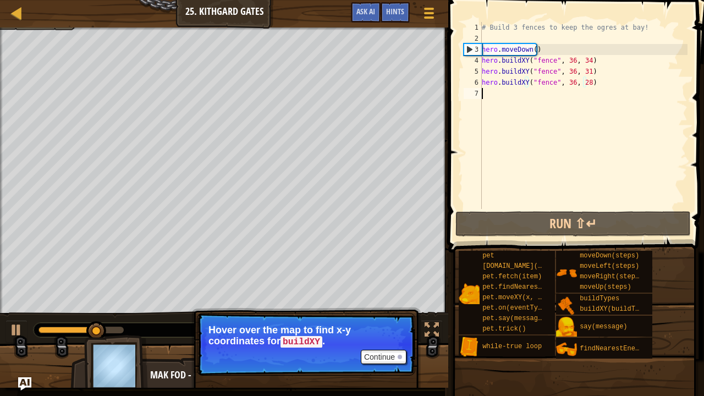
click at [534, 112] on div "# Build 3 fences to keep the ogres at bay! hero . moveDown ( ) hero . buildXY (…" at bounding box center [584, 126] width 208 height 209
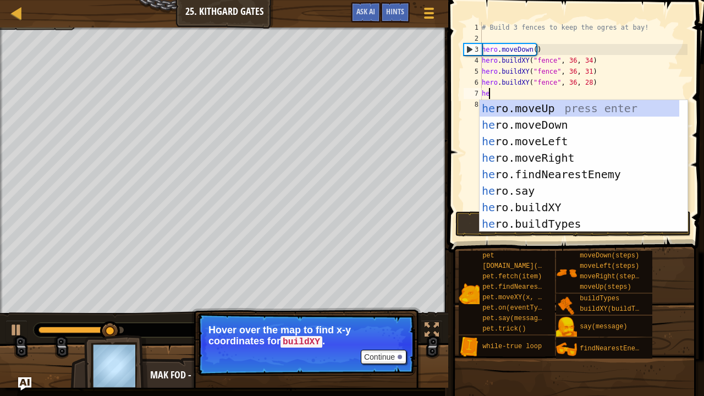
type textarea "her"
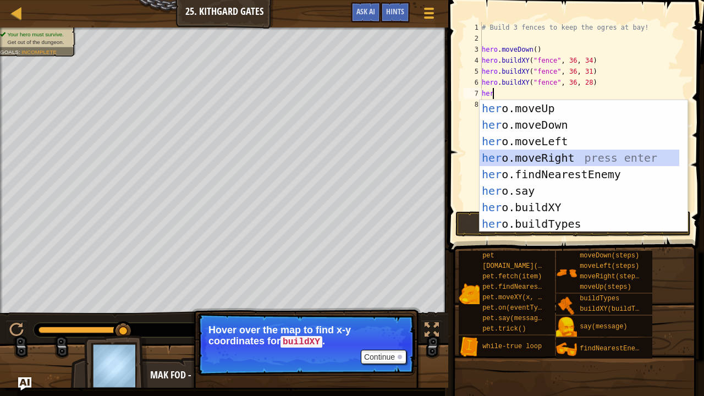
click at [566, 156] on div "her o.moveUp press enter her o.moveDown press enter her o.moveLeft press enter …" at bounding box center [580, 182] width 200 height 165
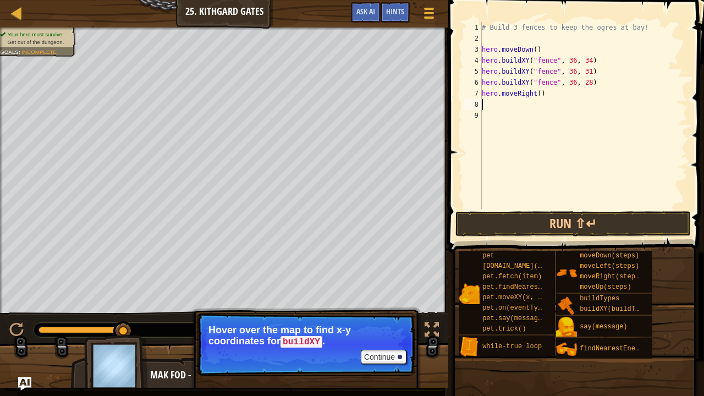
type textarea "3"
click at [528, 90] on div "# Build 3 fences to keep the ogres at bay! hero . moveDown ( ) hero . buildXY (…" at bounding box center [584, 126] width 208 height 209
click at [532, 90] on div "# Build 3 fences to keep the ogres at bay! hero . moveDown ( ) hero . buildXY (…" at bounding box center [584, 126] width 208 height 209
click at [538, 91] on div "# Build 3 fences to keep the ogres at bay! hero . moveDown ( ) hero . buildXY (…" at bounding box center [584, 126] width 208 height 209
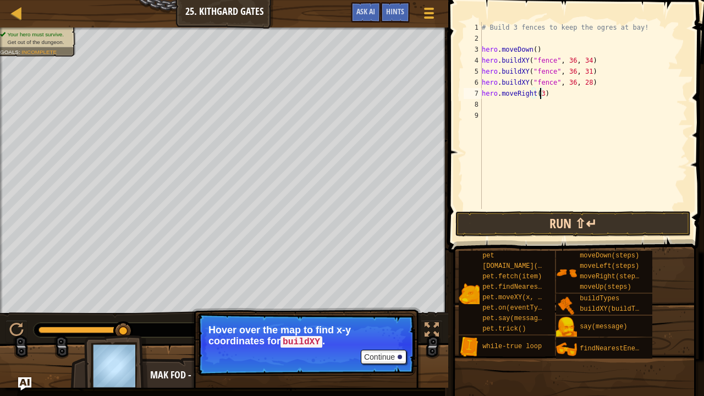
type textarea "hero.moveRight(3)"
click at [594, 227] on button "Run ⇧↵" at bounding box center [573, 223] width 235 height 25
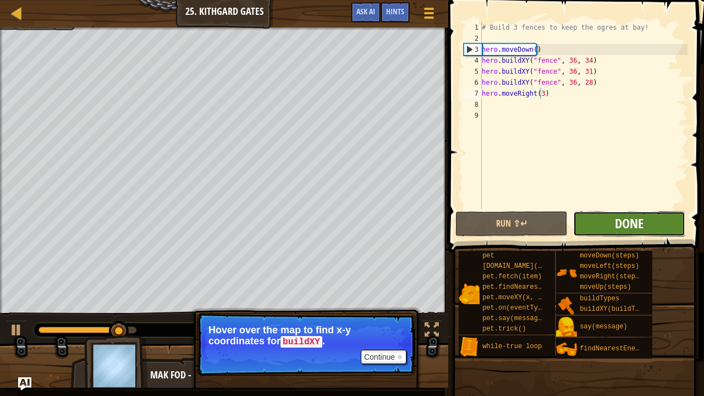
click at [627, 224] on span "Done" at bounding box center [629, 224] width 29 height 18
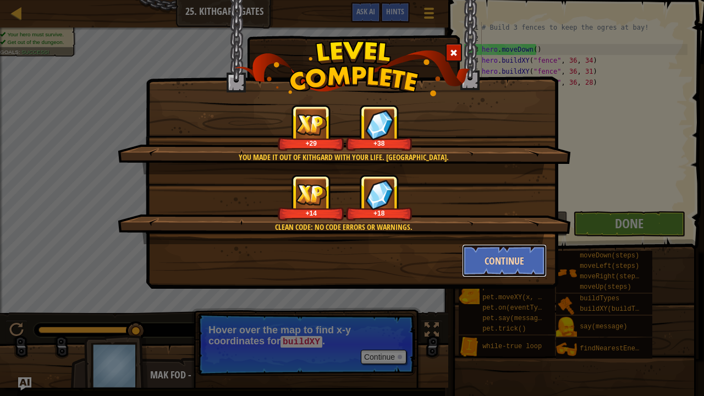
click at [498, 270] on button "Continue" at bounding box center [504, 260] width 85 height 33
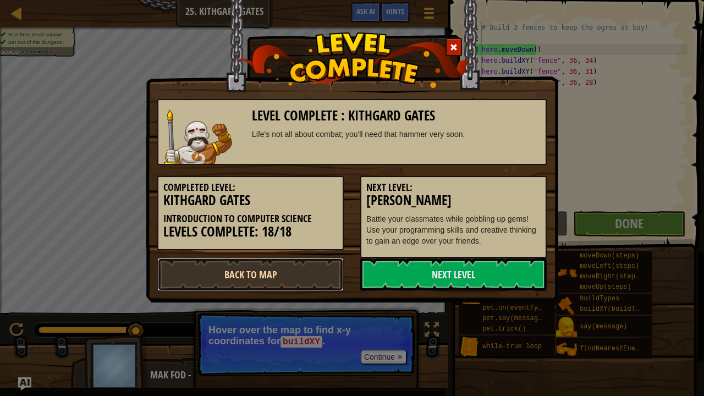
click at [310, 265] on link "Back to Map" at bounding box center [250, 274] width 187 height 33
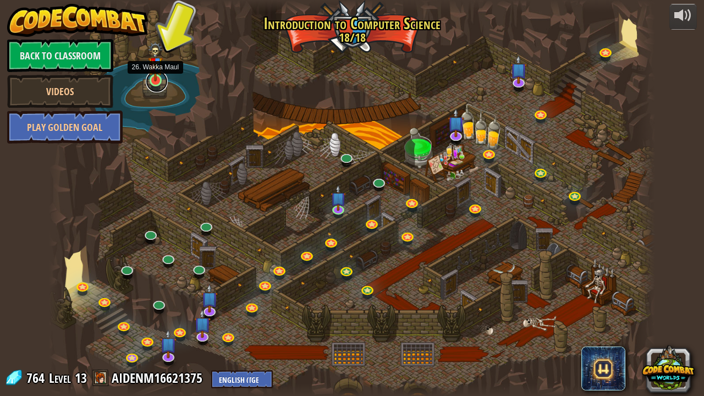
click at [154, 83] on link at bounding box center [157, 81] width 22 height 22
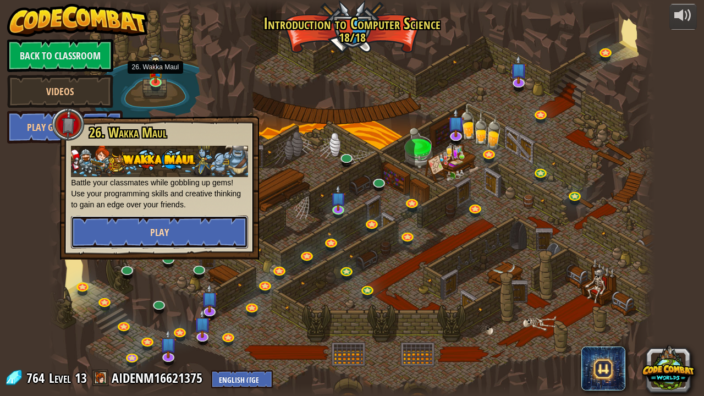
click at [174, 232] on button "Play" at bounding box center [159, 232] width 177 height 33
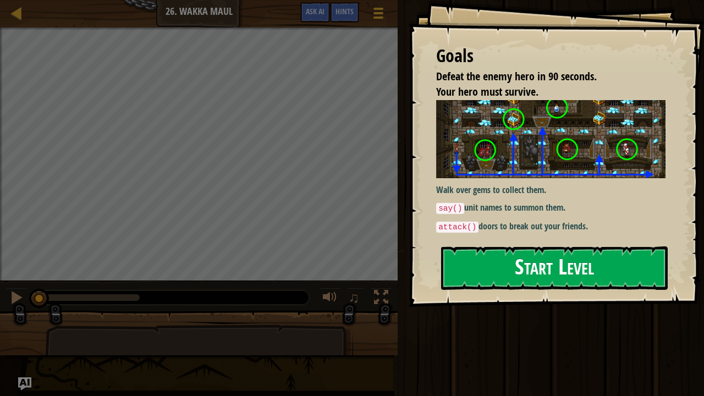
click at [496, 274] on button "Start Level" at bounding box center [554, 267] width 227 height 43
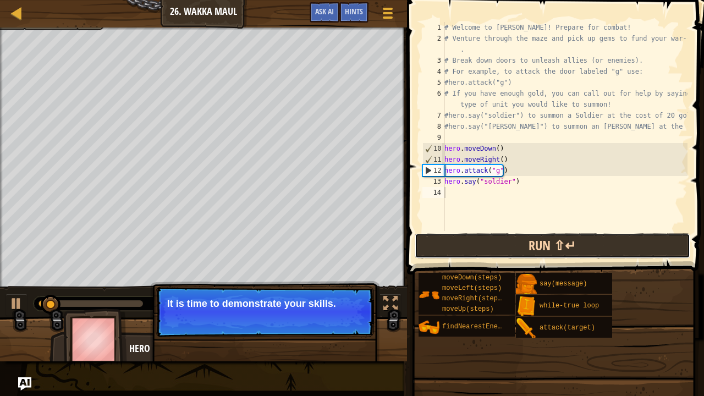
click at [476, 249] on button "Run ⇧↵" at bounding box center [553, 245] width 276 height 25
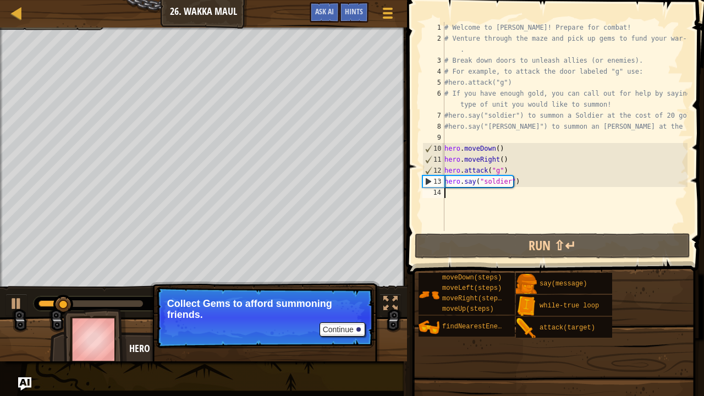
type textarea "h"
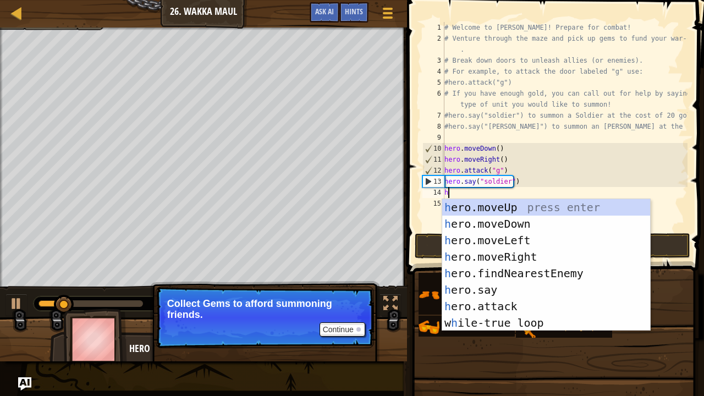
click at [476, 0] on body "Ladder Introduction to Computer Science 26. Wakka Maul Game Menu Done Hints Ask…" at bounding box center [352, 0] width 704 height 0
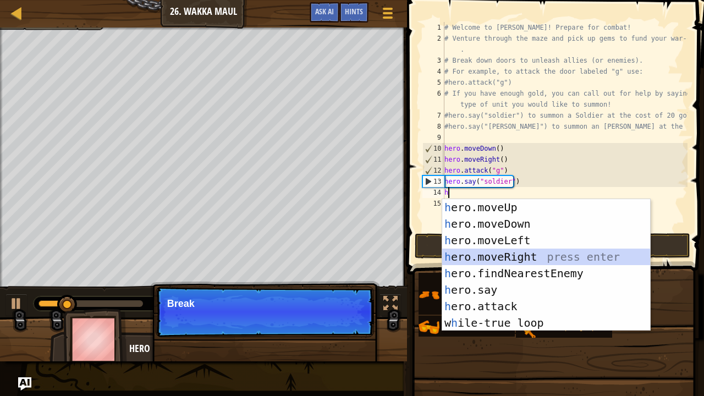
click at [513, 253] on div "h ero.moveUp press enter h ero.moveDown press enter h ero.moveLeft press enter …" at bounding box center [546, 281] width 209 height 165
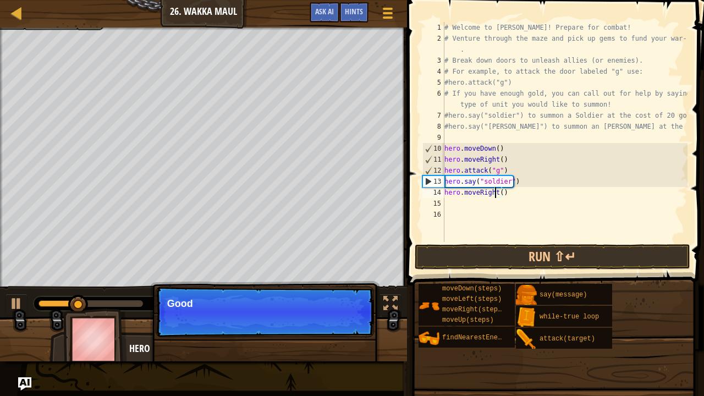
click at [496, 191] on div "# Welcome to [PERSON_NAME]! Prepare for combat! # Venture through the maze and …" at bounding box center [564, 143] width 245 height 242
click at [500, 192] on div "# Welcome to [PERSON_NAME]! Prepare for combat! # Venture through the maze and …" at bounding box center [564, 143] width 245 height 242
type textarea "hero.moveRight(4)"
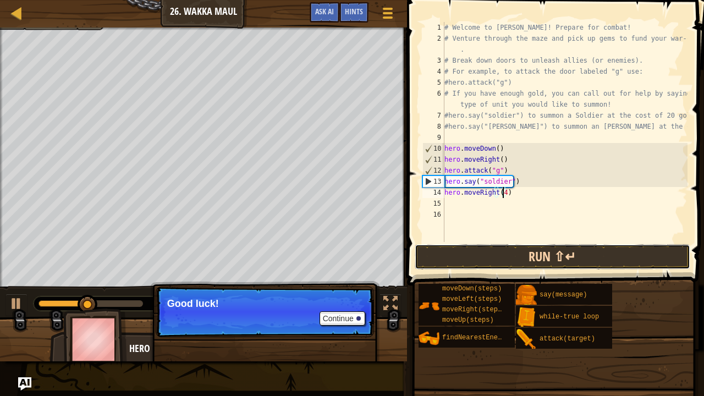
click at [523, 258] on button "Run ⇧↵" at bounding box center [553, 256] width 276 height 25
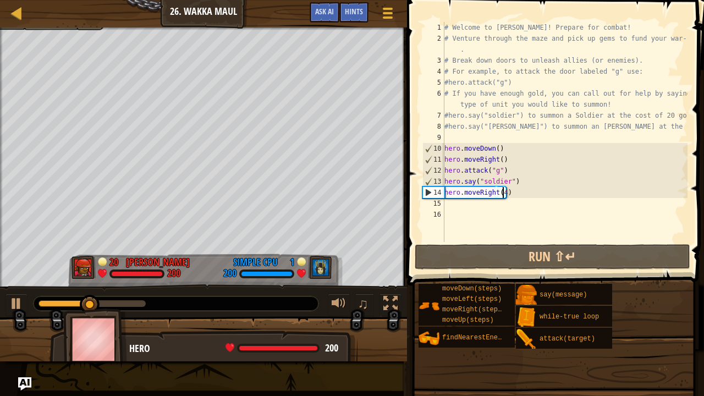
click at [481, 212] on div "# Welcome to [PERSON_NAME]! Prepare for combat! # Venture through the maze and …" at bounding box center [564, 143] width 245 height 242
click at [501, 194] on div "# Welcome to [PERSON_NAME]! Prepare for combat! # Venture through the maze and …" at bounding box center [564, 143] width 245 height 242
type textarea "hero.moveRight(4)"
click at [478, 213] on div "# Welcome to [PERSON_NAME]! Prepare for combat! # Venture through the maze and …" at bounding box center [564, 143] width 245 height 242
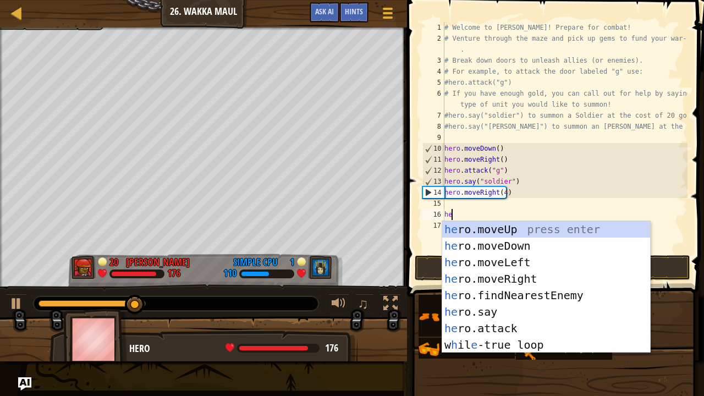
type textarea "her"
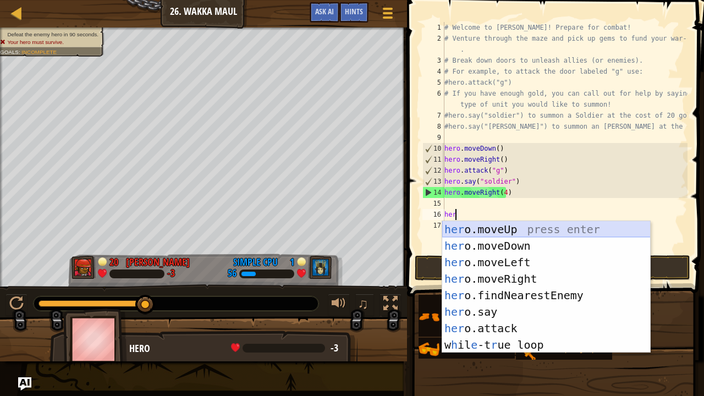
click at [521, 228] on div "her o.moveUp press enter her o.moveDown press enter her o.moveLeft press enter …" at bounding box center [546, 303] width 209 height 165
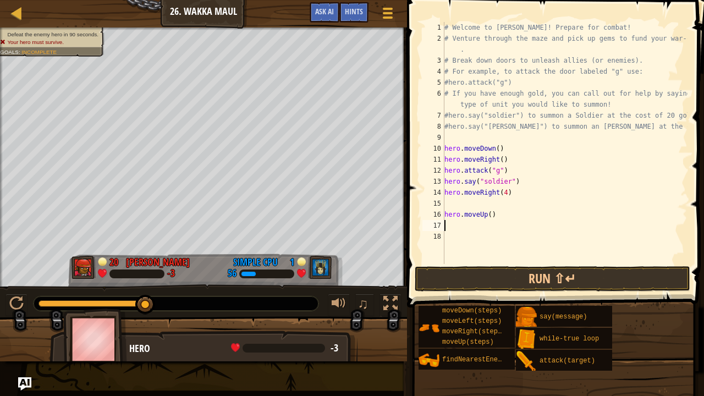
click at [489, 214] on div "# Welcome to [PERSON_NAME]! Prepare for combat! # Venture through the maze and …" at bounding box center [564, 154] width 245 height 264
type textarea "hero.moveUp(1)"
click at [465, 224] on div "# Welcome to [PERSON_NAME]! Prepare for combat! # Venture through the maze and …" at bounding box center [564, 154] width 245 height 264
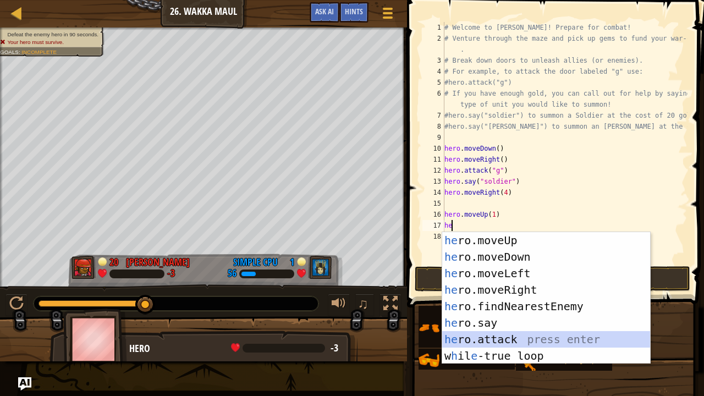
click at [517, 342] on div "he ro.moveUp press enter he ro.moveDown press enter he ro.moveLeft press enter …" at bounding box center [546, 314] width 209 height 165
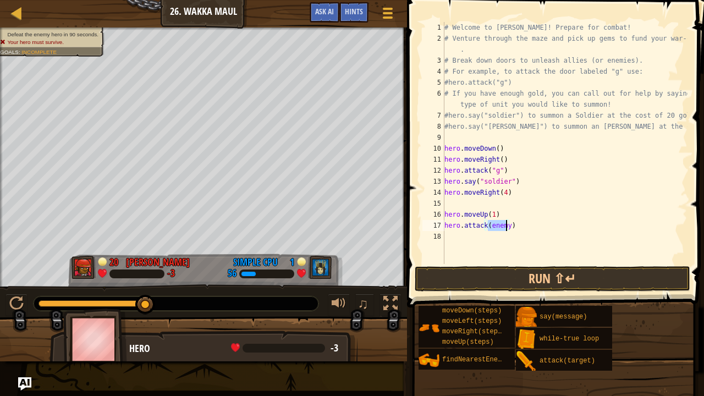
click at [501, 265] on span at bounding box center [557, 138] width 306 height 340
click at [502, 272] on button "Run ⇧↵" at bounding box center [553, 278] width 276 height 25
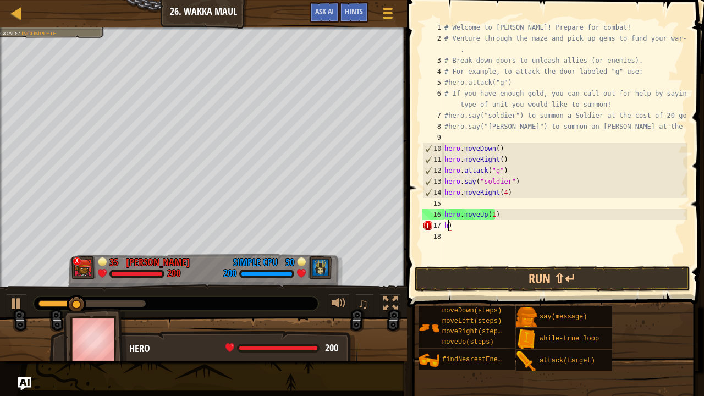
type textarea ")"
click at [493, 231] on div "# Welcome to [PERSON_NAME]! Prepare for combat! # Venture through the maze and …" at bounding box center [564, 154] width 245 height 264
drag, startPoint x: 493, startPoint y: 231, endPoint x: 456, endPoint y: 229, distance: 37.5
click at [456, 229] on div "# Welcome to [PERSON_NAME]! Prepare for combat! # Venture through the maze and …" at bounding box center [564, 154] width 245 height 264
type textarea ")"
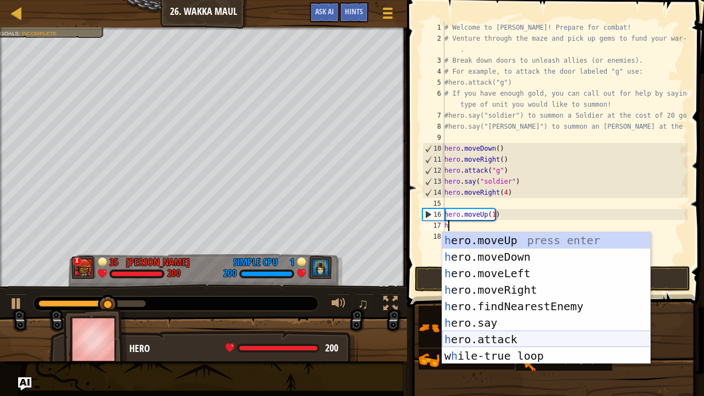
click at [513, 336] on div "h ero.moveUp press enter h ero.moveDown press enter h ero.moveLeft press enter …" at bounding box center [546, 314] width 209 height 165
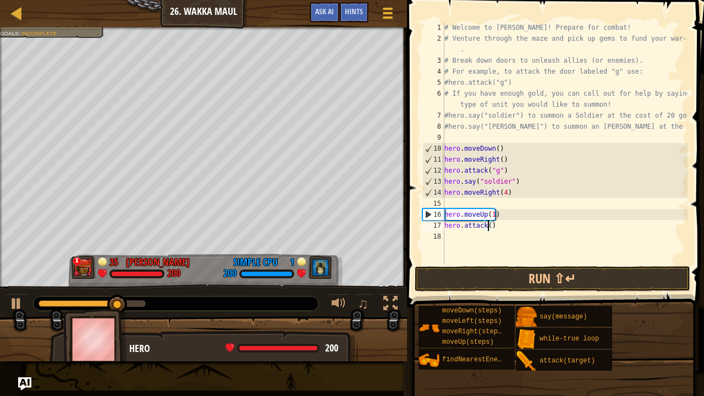
type textarea "hero.attack(g)"
click at [512, 263] on div "# Welcome to [PERSON_NAME]! Prepare for combat! # Venture through the maze and …" at bounding box center [564, 154] width 245 height 264
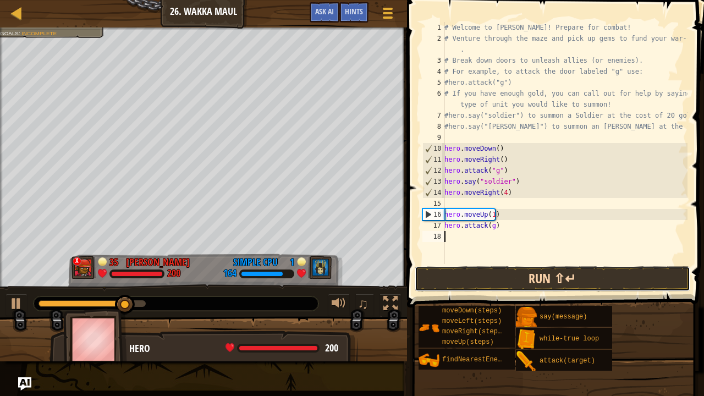
click at [523, 278] on button "Run ⇧↵" at bounding box center [553, 278] width 276 height 25
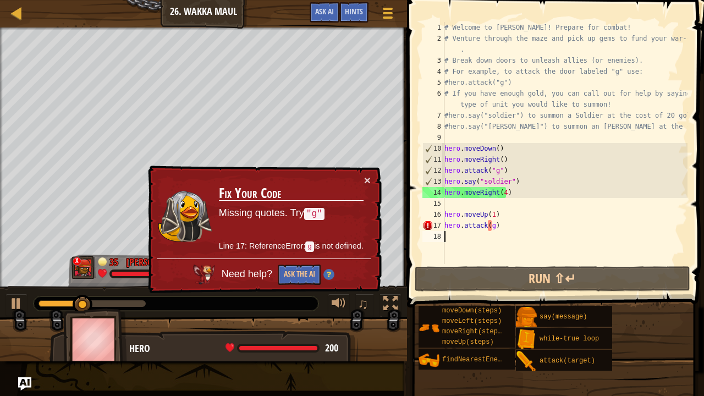
click at [487, 221] on div "# Welcome to [PERSON_NAME]! Prepare for combat! # Venture through the maze and …" at bounding box center [564, 154] width 245 height 264
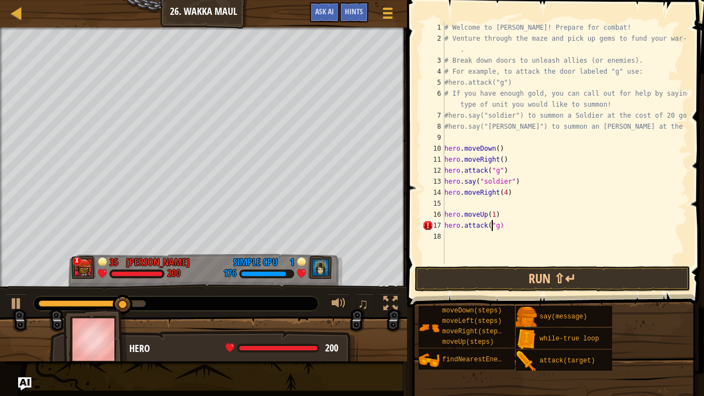
click at [495, 226] on div "# Welcome to [PERSON_NAME]! Prepare for combat! # Venture through the maze and …" at bounding box center [564, 154] width 245 height 264
click at [495, 226] on div "# Welcome to [PERSON_NAME]! Prepare for combat! # Venture through the maze and …" at bounding box center [564, 143] width 245 height 242
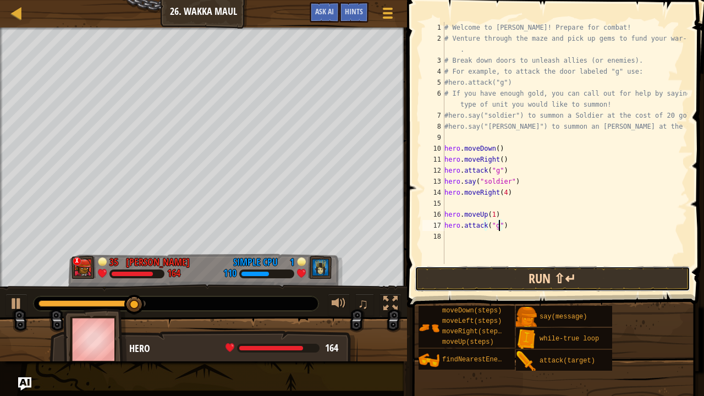
click at [527, 278] on button "Run ⇧↵" at bounding box center [553, 278] width 276 height 25
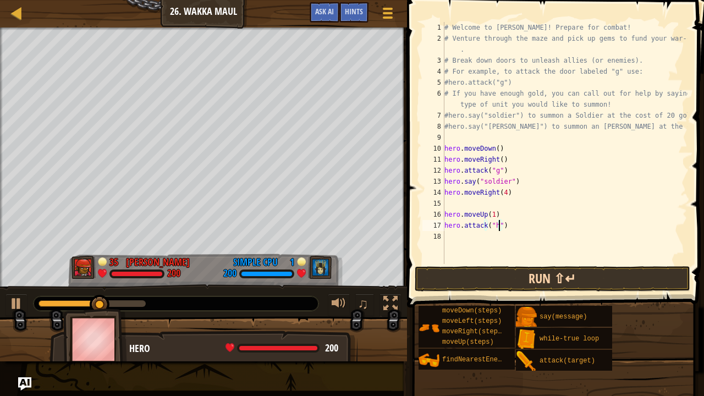
type textarea "hero.attack("h")"
click at [518, 270] on button "Run ⇧↵" at bounding box center [553, 278] width 276 height 25
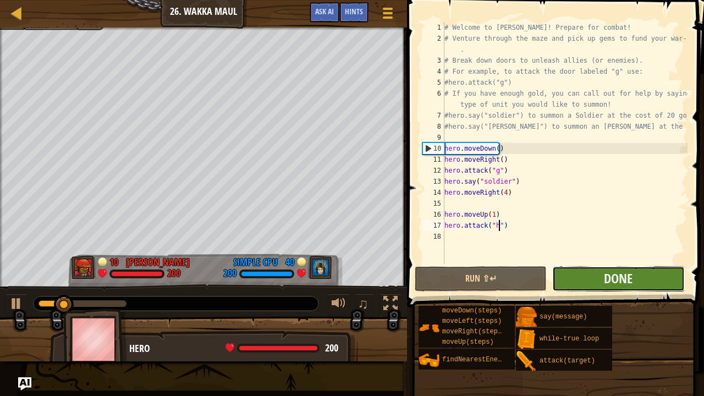
click at [573, 272] on button "Done" at bounding box center [618, 278] width 132 height 25
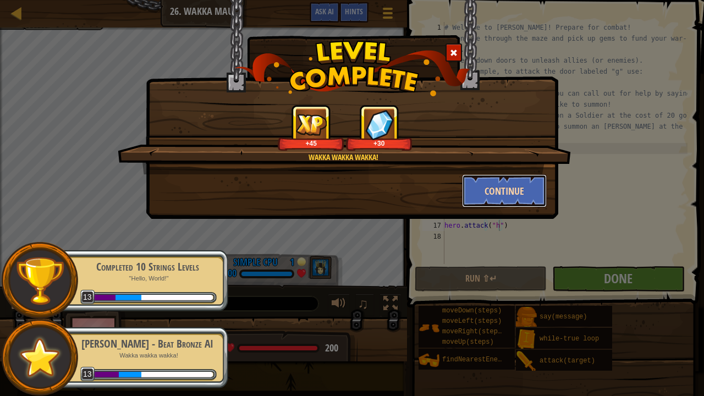
click at [523, 187] on button "Continue" at bounding box center [504, 190] width 85 height 33
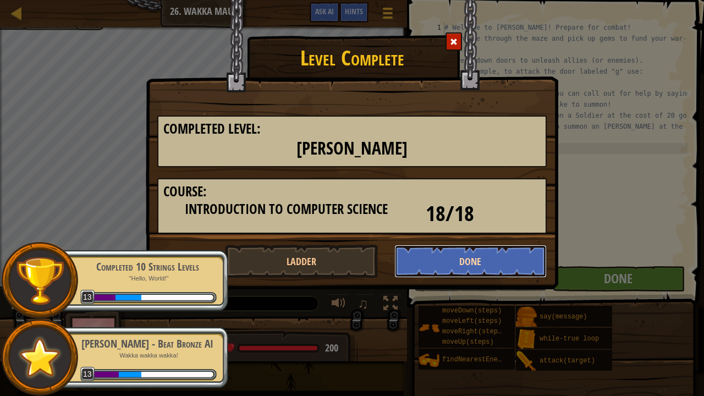
click at [493, 250] on button "Done" at bounding box center [471, 261] width 153 height 33
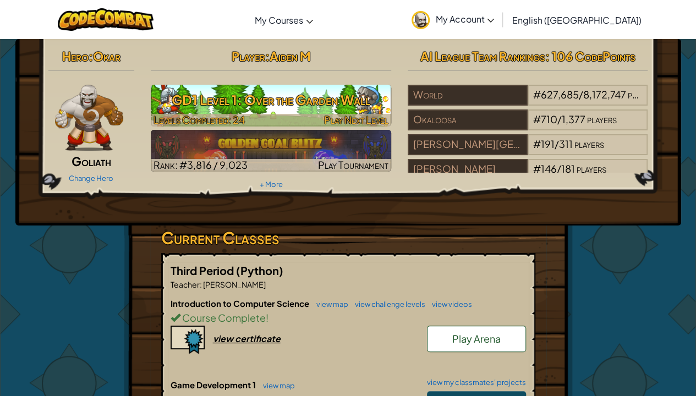
click at [232, 108] on h3 "GD1 Level 1: Over the Garden Wall" at bounding box center [271, 99] width 240 height 25
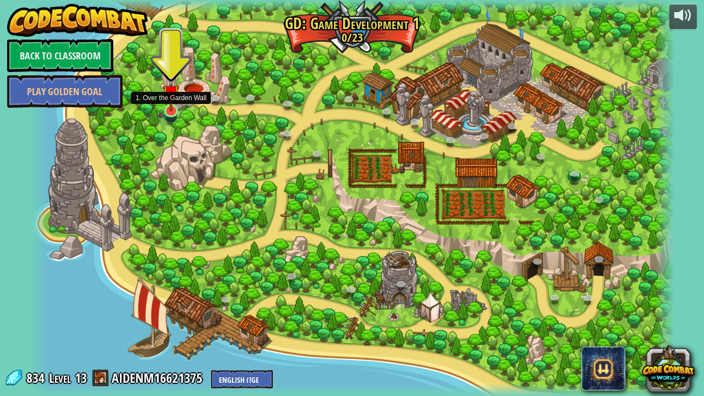
click at [169, 106] on img at bounding box center [171, 92] width 17 height 37
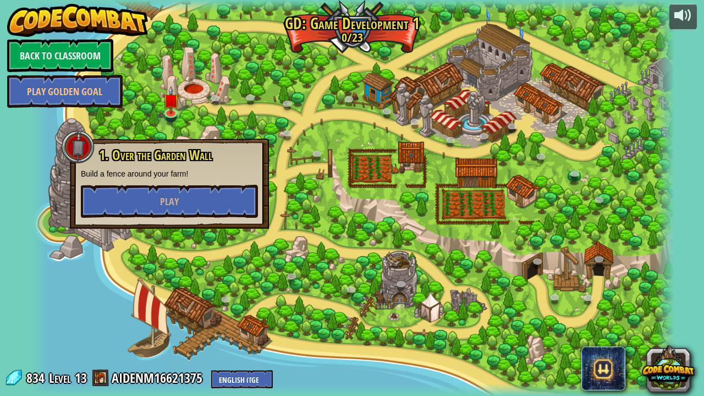
click at [229, 218] on div "1. Over the Garden Wall Build a fence around your farm! Play" at bounding box center [169, 184] width 199 height 90
click at [226, 202] on button "Play" at bounding box center [169, 201] width 177 height 33
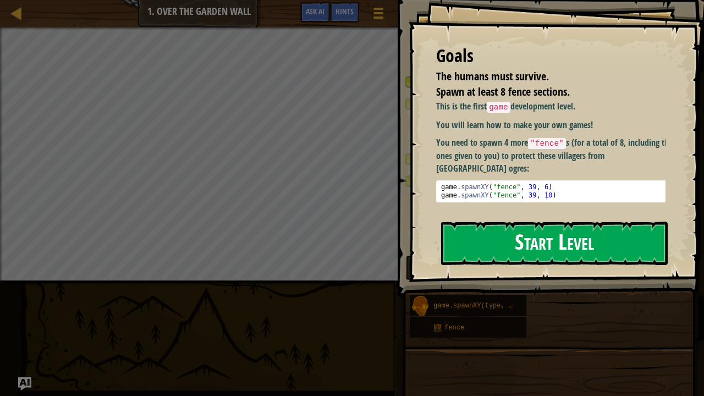
click at [492, 242] on button "Start Level" at bounding box center [554, 243] width 227 height 43
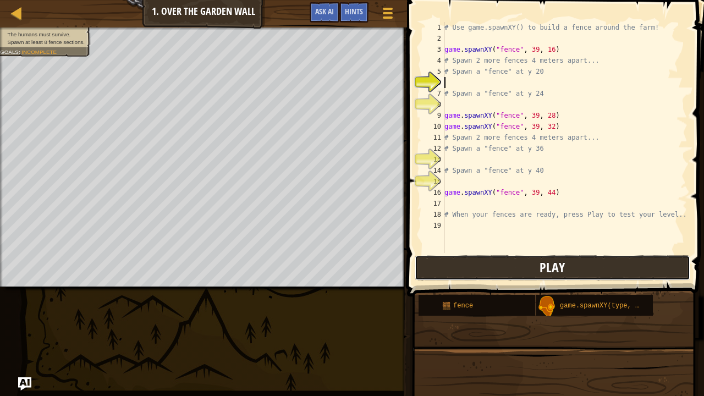
click at [532, 262] on button "Play" at bounding box center [553, 267] width 276 height 25
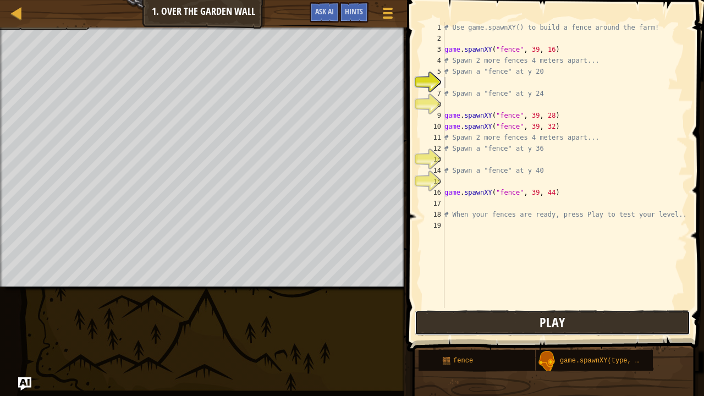
click at [495, 324] on button "Play" at bounding box center [553, 322] width 276 height 25
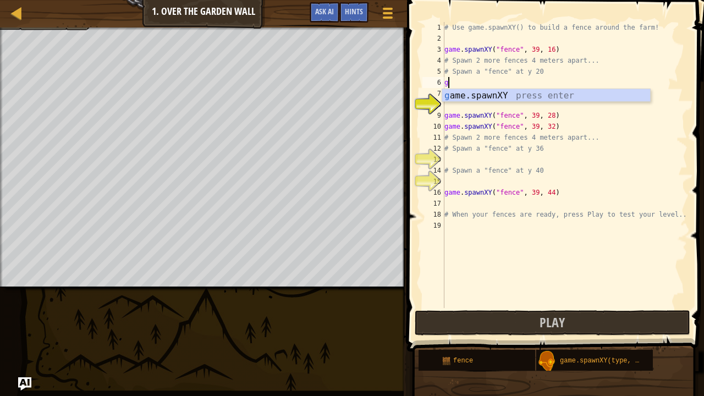
scroll to position [5, 0]
click at [464, 96] on div "g ame.spawnXY press enter" at bounding box center [546, 109] width 209 height 40
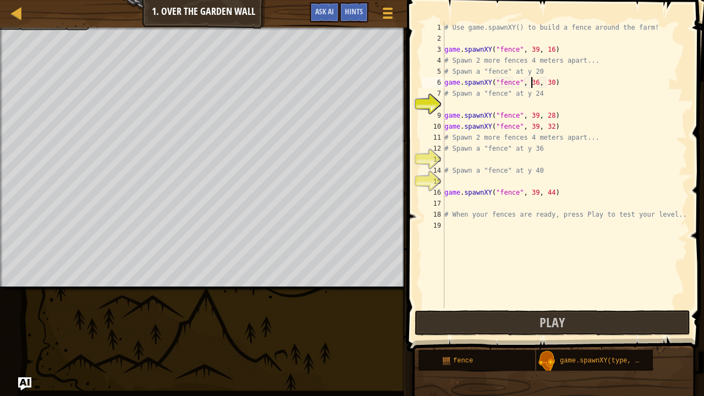
click at [531, 80] on div "# Use game.spawnXY() to build a fence around the farm! game . spawnXY ( "fence"…" at bounding box center [564, 176] width 245 height 308
click at [544, 82] on div "# Use game.spawnXY() to build a fence around the farm! game . spawnXY ( "fence"…" at bounding box center [564, 176] width 245 height 308
click at [544, 79] on div "# Use game.spawnXY() to build a fence around the farm! game . spawnXY ( "fence"…" at bounding box center [564, 176] width 245 height 308
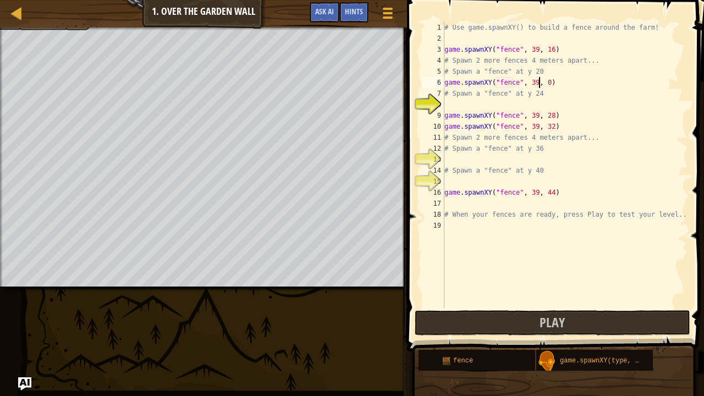
scroll to position [5, 1]
drag, startPoint x: 544, startPoint y: 79, endPoint x: 529, endPoint y: 78, distance: 14.9
click at [529, 78] on div "# Use game.spawnXY() to build a fence around the farm! game . spawnXY ( "fence"…" at bounding box center [564, 176] width 245 height 308
click at [539, 82] on div "# Use game.spawnXY() to build a fence around the farm! game . spawnXY ( "fence"…" at bounding box center [564, 176] width 245 height 308
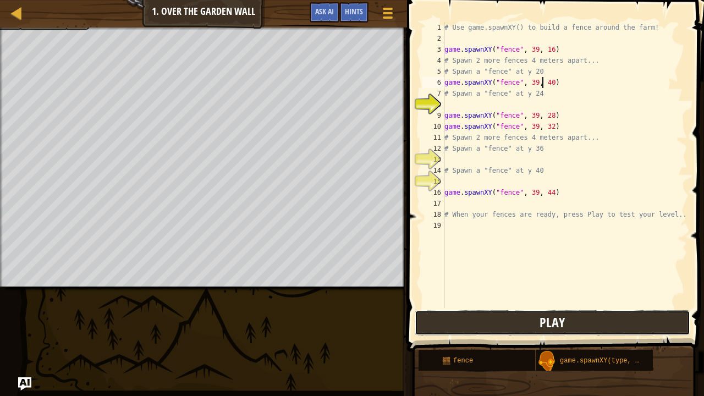
click at [580, 321] on button "Play" at bounding box center [553, 322] width 276 height 25
type textarea "# Spawn a "fence" at y 24"
click at [463, 98] on div "# Use game.spawnXY() to build a fence around the farm! game . spawnXY ( "fence"…" at bounding box center [564, 176] width 245 height 308
click at [451, 103] on div "# Use game.spawnXY() to build a fence around the farm! game . spawnXY ( "fence"…" at bounding box center [564, 176] width 245 height 308
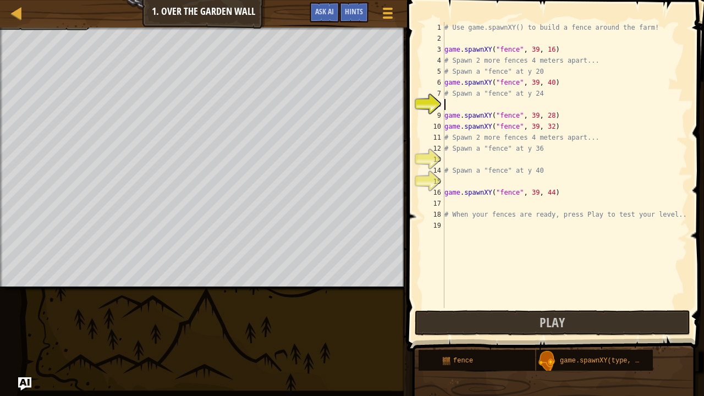
scroll to position [5, 0]
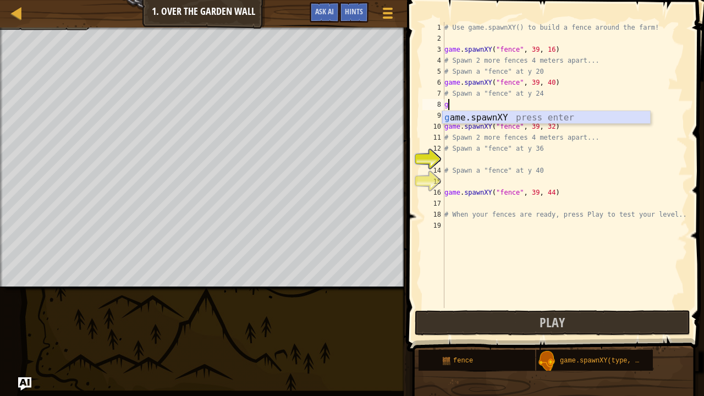
click at [489, 114] on div "g ame.spawnXY press enter" at bounding box center [546, 131] width 209 height 40
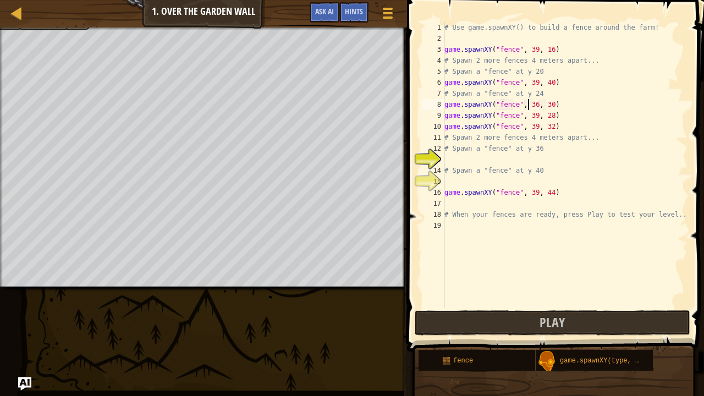
click at [527, 102] on div "# Use game.spawnXY() to build a fence around the farm! game . spawnXY ( "fence"…" at bounding box center [564, 176] width 245 height 308
click at [528, 103] on div "# Use game.spawnXY() to build a fence around the farm! game . spawnXY ( "fence"…" at bounding box center [564, 176] width 245 height 308
click at [529, 103] on div "# Use game.spawnXY() to build a fence around the farm! game . spawnXY ( "fence"…" at bounding box center [564, 176] width 245 height 308
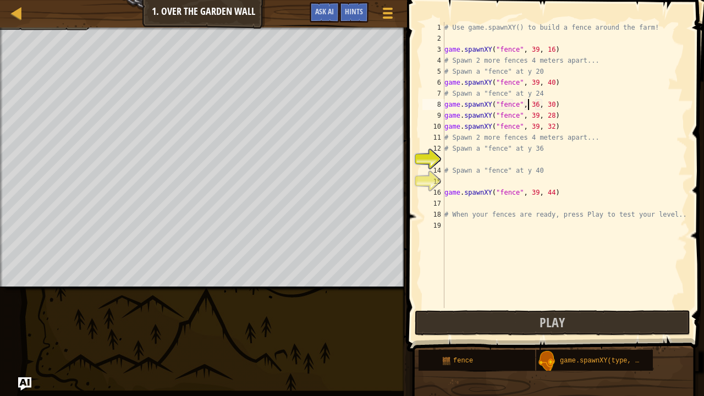
click at [536, 102] on div "# Use game.spawnXY() to build a fence around the farm! game . spawnXY ( "fence"…" at bounding box center [564, 176] width 245 height 308
click at [533, 102] on div "# Use game.spawnXY() to build a fence around the farm! game . spawnXY ( "fence"…" at bounding box center [564, 176] width 245 height 308
click at [546, 100] on div "# Use game.spawnXY() to build a fence around the farm! game . spawnXY ( "fence"…" at bounding box center [564, 176] width 245 height 308
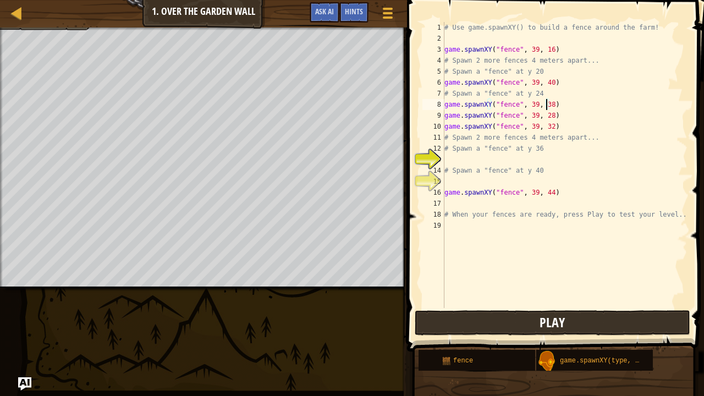
type textarea "game.spawnXY("fence", 39, 38)"
click at [533, 322] on button "Play" at bounding box center [553, 322] width 276 height 25
click at [457, 199] on div "# Use game.spawnXY() to build a fence around the farm! game . spawnXY ( "fence"…" at bounding box center [564, 176] width 245 height 308
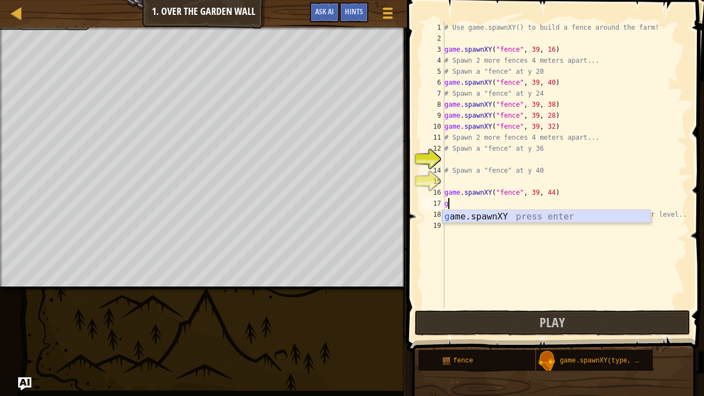
click at [481, 222] on div "g ame.spawnXY press enter" at bounding box center [546, 230] width 209 height 40
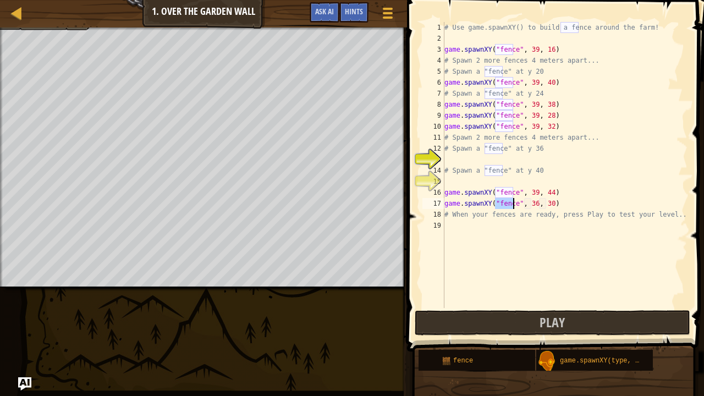
click at [528, 201] on div "# Use game.spawnXY() to build a fence around the farm! game . spawnXY ( "fence"…" at bounding box center [564, 176] width 245 height 308
click at [530, 202] on div "# Use game.spawnXY() to build a fence around the farm! game . spawnXY ( "fence"…" at bounding box center [564, 176] width 245 height 308
click at [545, 204] on div "# Use game.spawnXY() to build a fence around the farm! game . spawnXY ( "fence"…" at bounding box center [564, 176] width 245 height 308
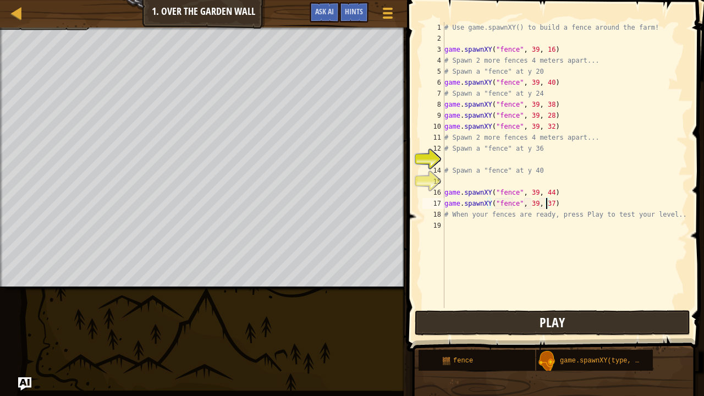
type textarea "game.spawnXY("fence", 39, 37)"
click at [488, 325] on button "Play" at bounding box center [553, 322] width 276 height 25
click at [496, 181] on div "# Use game.spawnXY() to build a fence around the farm! game . spawnXY ( "fence"…" at bounding box center [564, 176] width 245 height 308
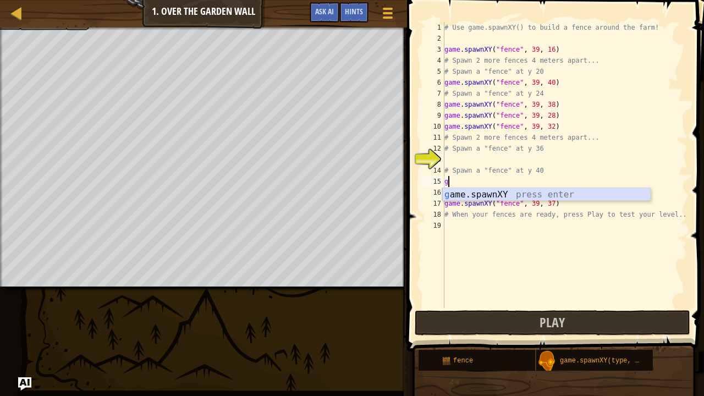
click at [504, 193] on div "g ame.spawnXY press enter" at bounding box center [546, 208] width 209 height 40
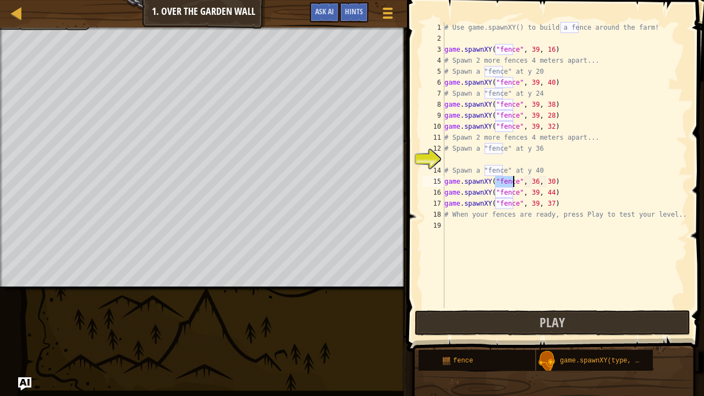
click at [541, 177] on div "# Use game.spawnXY() to build a fence around the farm! game . spawnXY ( "fence"…" at bounding box center [564, 176] width 245 height 308
click at [525, 178] on div "# Use game.spawnXY() to build a fence around the farm! game . spawnXY ( "fence"…" at bounding box center [564, 176] width 245 height 308
click at [529, 178] on div "# Use game.spawnXY() to build a fence around the farm! game . spawnXY ( "fence"…" at bounding box center [564, 176] width 245 height 308
click at [531, 179] on div "# Use game.spawnXY() to build a fence around the farm! game . spawnXY ( "fence"…" at bounding box center [564, 176] width 245 height 308
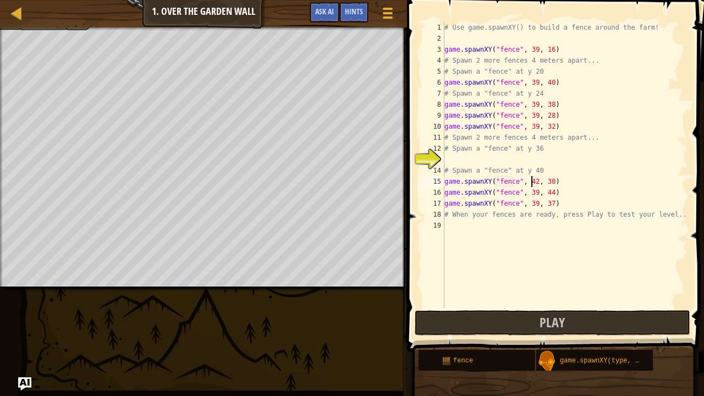
click at [545, 183] on div "# Use game.spawnXY() to build a fence around the farm! game . spawnXY ( "fence"…" at bounding box center [564, 176] width 245 height 308
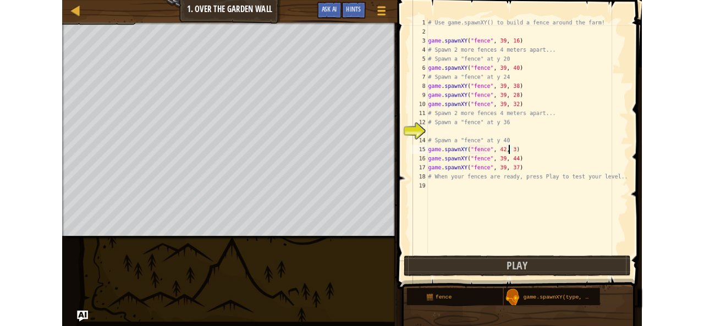
scroll to position [5, 8]
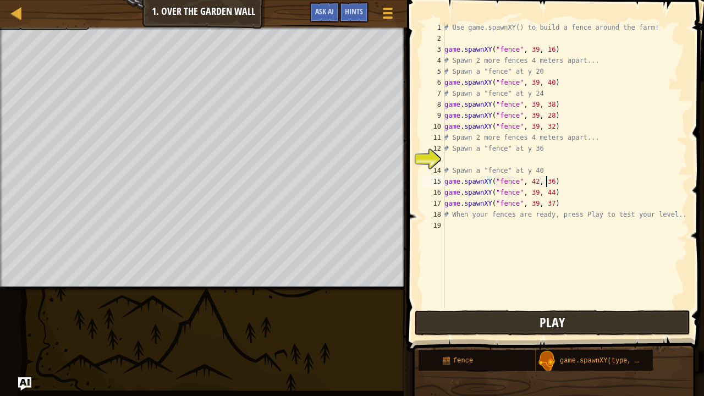
type textarea "game.spawnXY("fence", 42, 36)"
click at [561, 323] on span "Play" at bounding box center [552, 323] width 25 height 18
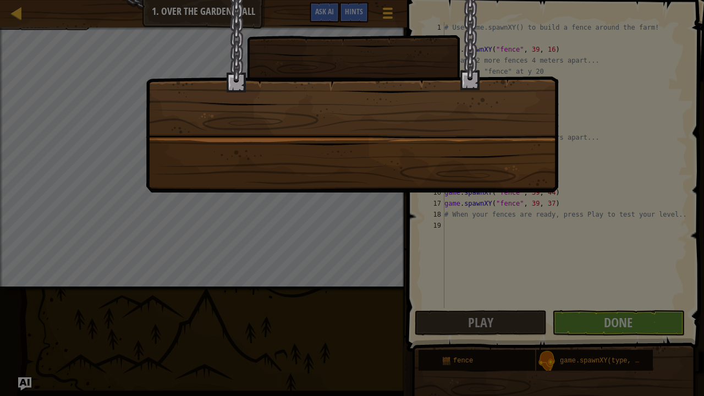
click at [624, 322] on div at bounding box center [352, 198] width 704 height 396
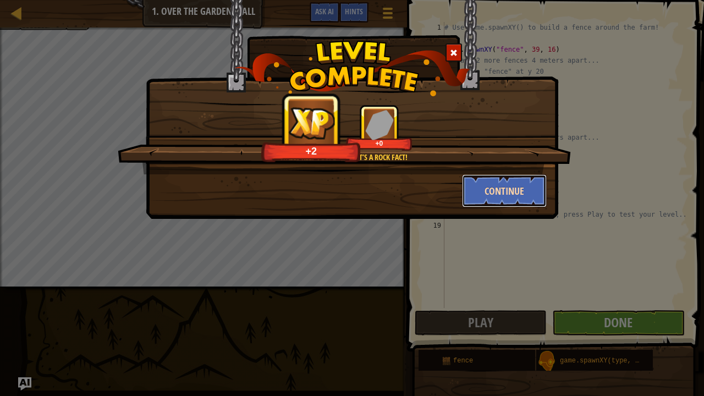
click at [508, 193] on button "Continue" at bounding box center [504, 190] width 85 height 33
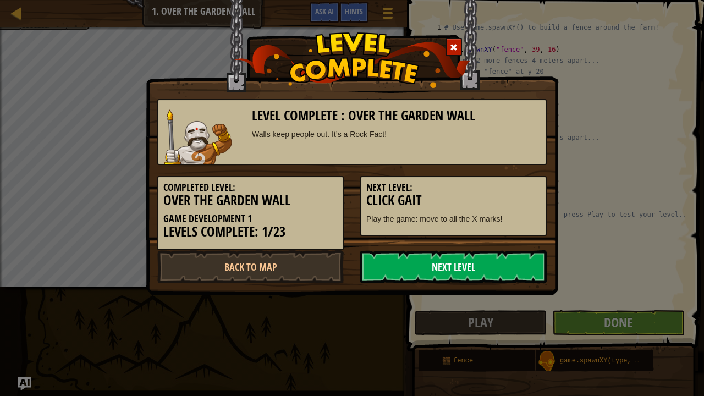
click at [493, 268] on link "Next Level" at bounding box center [453, 266] width 187 height 33
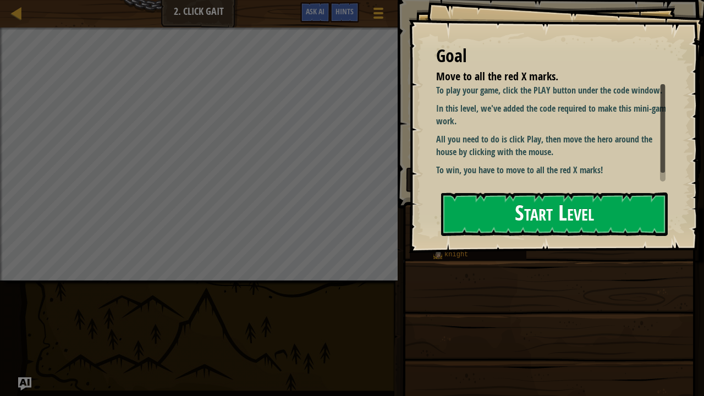
click at [560, 206] on button "Start Level" at bounding box center [554, 214] width 227 height 43
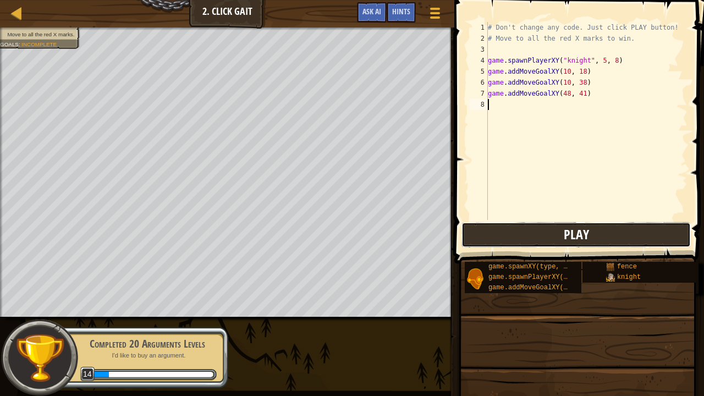
click at [601, 232] on button "Play" at bounding box center [576, 234] width 229 height 25
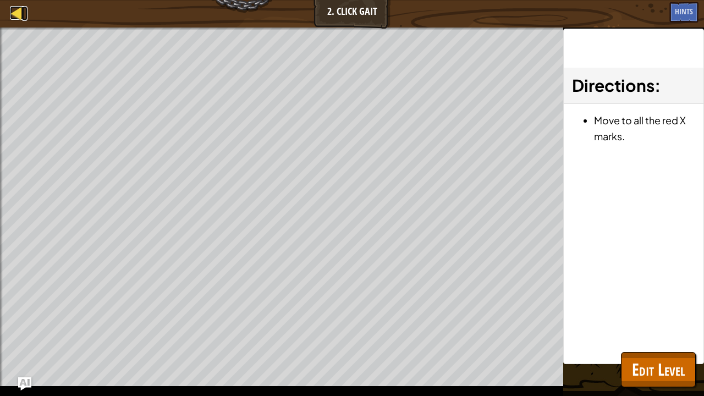
click at [14, 11] on div at bounding box center [17, 13] width 14 height 14
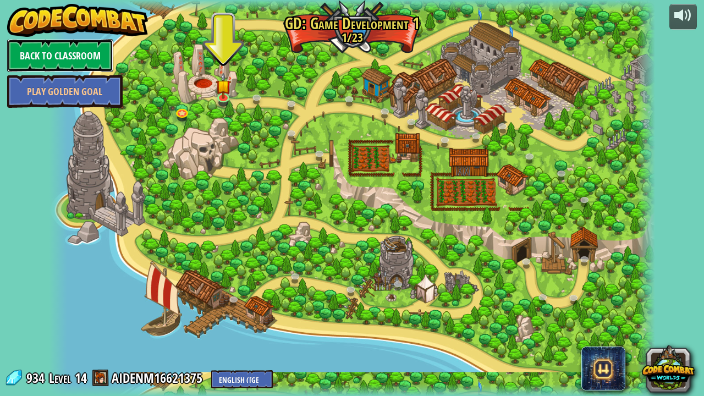
click at [81, 53] on link "Back to Classroom" at bounding box center [60, 55] width 106 height 33
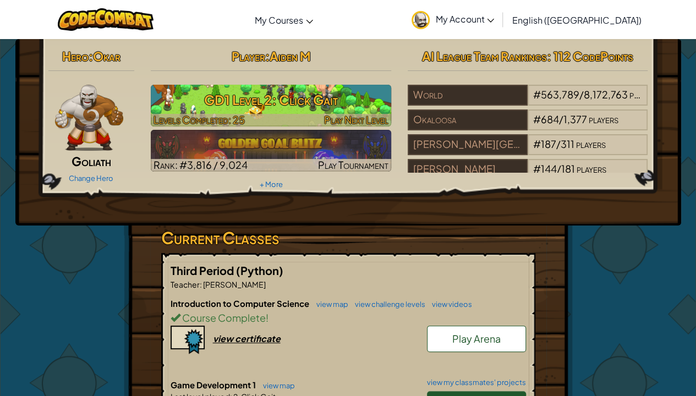
click at [292, 100] on h3 "GD1 Level 2: Click Gait" at bounding box center [271, 99] width 240 height 25
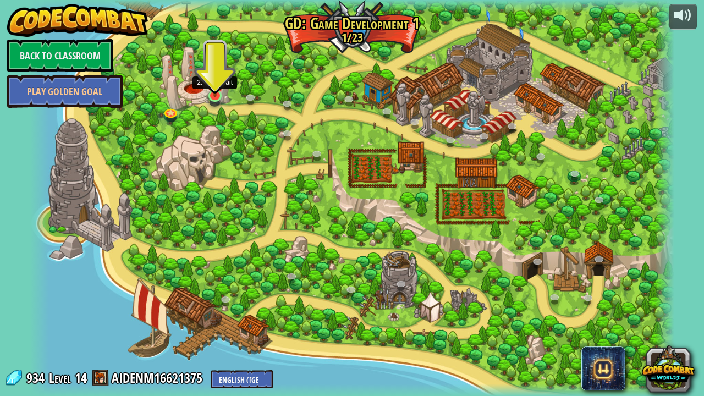
click at [219, 92] on img at bounding box center [215, 77] width 17 height 37
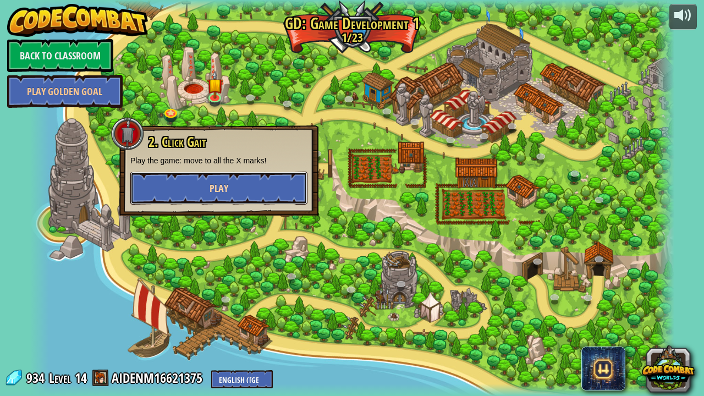
click at [248, 179] on button "Play" at bounding box center [218, 188] width 177 height 33
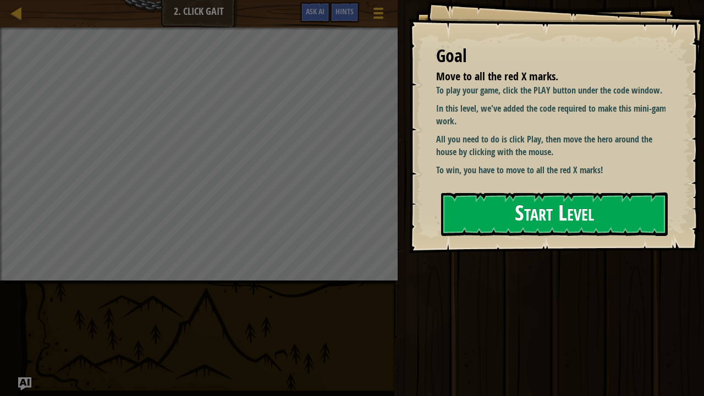
click at [448, 211] on button "Start Level" at bounding box center [554, 214] width 227 height 43
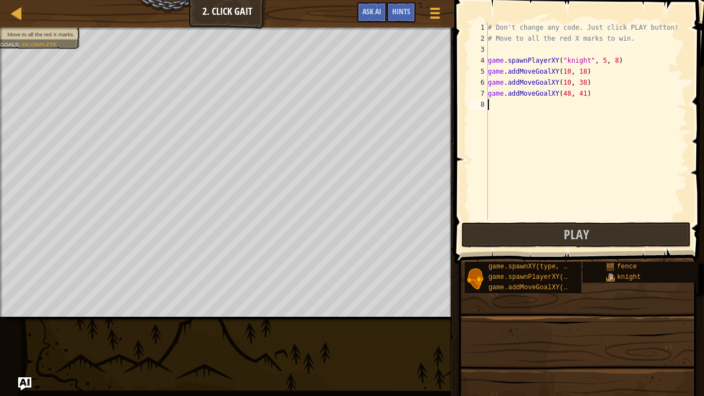
click at [9, 9] on div "Map Game Development 1 2. Click Gait Game Menu Done Hints Ask AI" at bounding box center [227, 14] width 454 height 28
click at [0, 1] on div "Map Game Development 1 2. Click Gait Game Menu Done Hints Ask AI" at bounding box center [227, 14] width 454 height 28
click at [19, 10] on div at bounding box center [17, 13] width 14 height 14
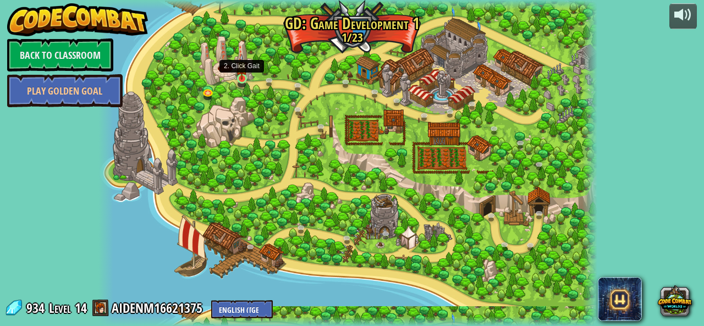
click at [244, 79] on img at bounding box center [242, 67] width 12 height 26
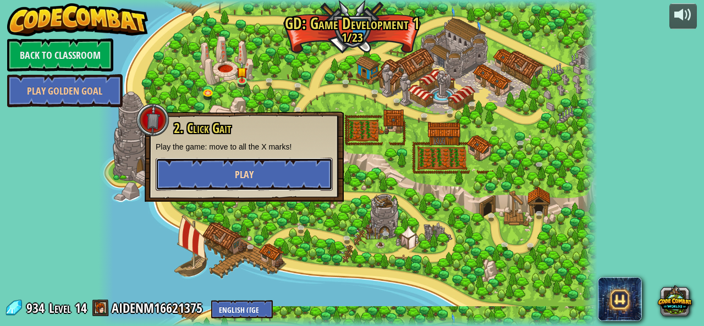
click at [273, 183] on button "Play" at bounding box center [244, 174] width 177 height 33
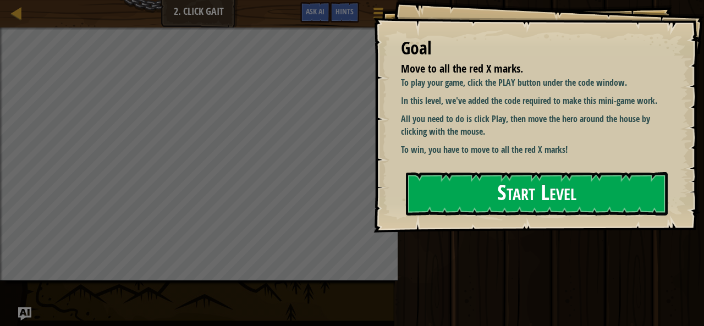
click at [512, 199] on button "Start Level" at bounding box center [537, 193] width 262 height 43
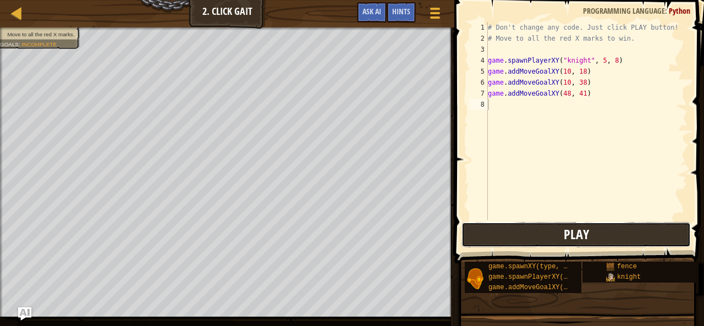
click at [495, 238] on button "Play" at bounding box center [576, 234] width 229 height 25
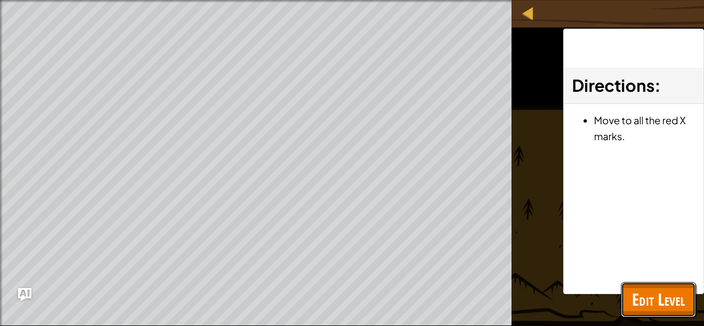
click at [646, 303] on span "Edit Level" at bounding box center [658, 299] width 53 height 23
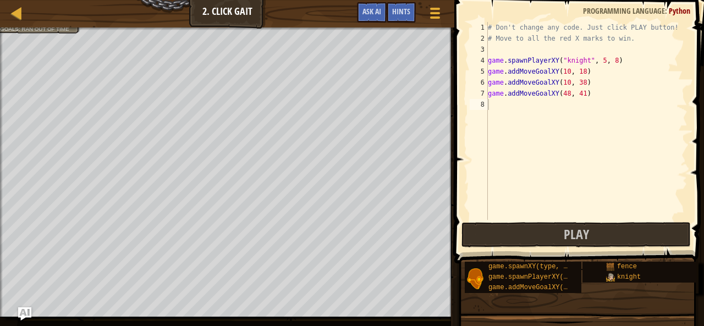
click at [560, 112] on div "# Don't change any code. Just click PLAY button! # Move to all the red X marks …" at bounding box center [587, 132] width 202 height 220
drag, startPoint x: 593, startPoint y: 230, endPoint x: 592, endPoint y: 212, distance: 18.2
click at [592, 212] on div "# Don't change any code. Just click PLAY button! # Move to all the red X marks …" at bounding box center [587, 132] width 202 height 220
click at [596, 231] on button "Play" at bounding box center [576, 234] width 229 height 25
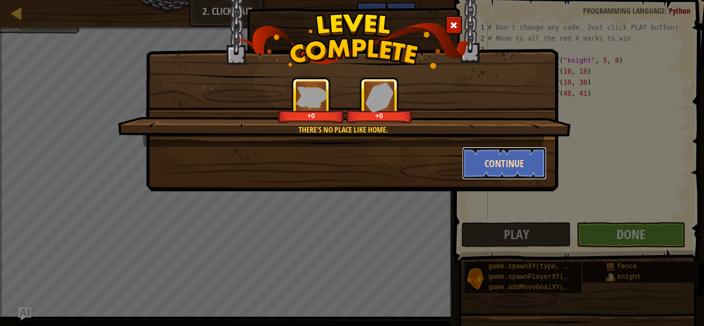
click at [510, 167] on button "Continue" at bounding box center [504, 163] width 85 height 33
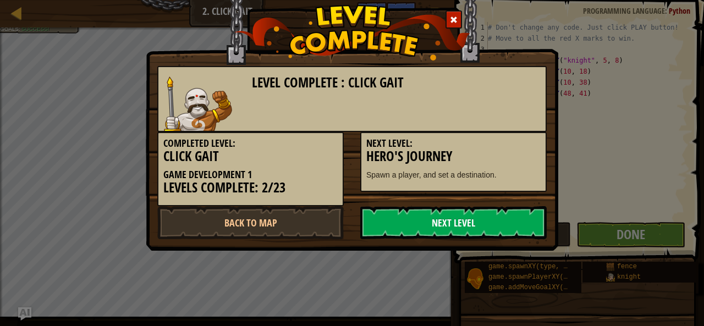
click at [459, 217] on link "Next Level" at bounding box center [453, 222] width 187 height 33
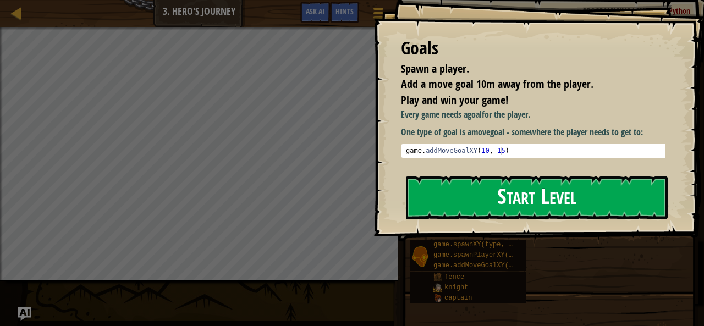
click at [504, 188] on button "Start Level" at bounding box center [537, 197] width 262 height 43
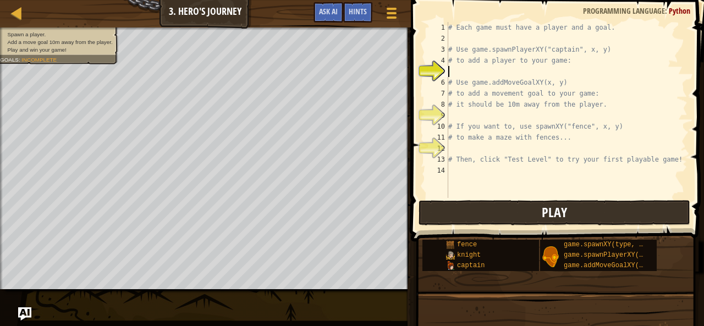
drag, startPoint x: 517, startPoint y: 209, endPoint x: 512, endPoint y: 205, distance: 6.3
click at [464, 70] on div "# Each game must have a player and a goal. # Use game.spawnPlayerXY("captain", …" at bounding box center [567, 121] width 242 height 198
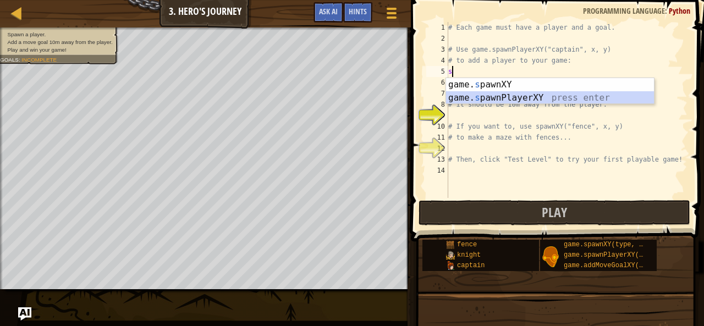
click at [492, 97] on div "game. s pawnXY press enter game. s pawnPlayerXY press enter" at bounding box center [550, 104] width 209 height 53
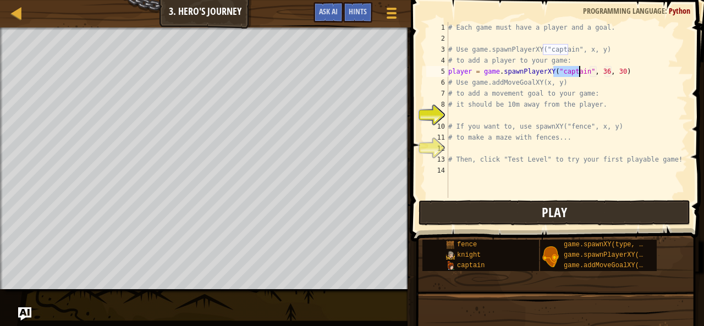
type textarea "player = game.spawnPlayerXY("captain", 36, 30)"
click at [604, 212] on button "Play" at bounding box center [555, 212] width 272 height 25
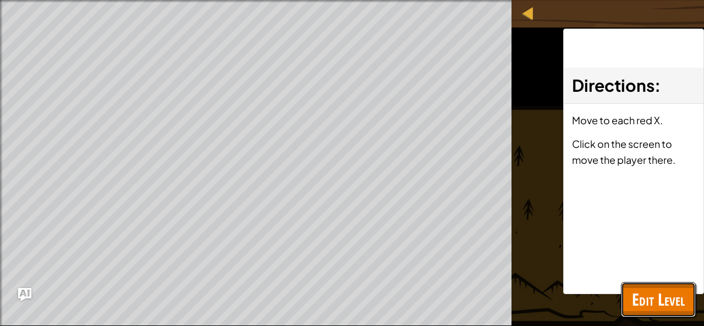
click at [664, 288] on span "Edit Level" at bounding box center [658, 299] width 53 height 23
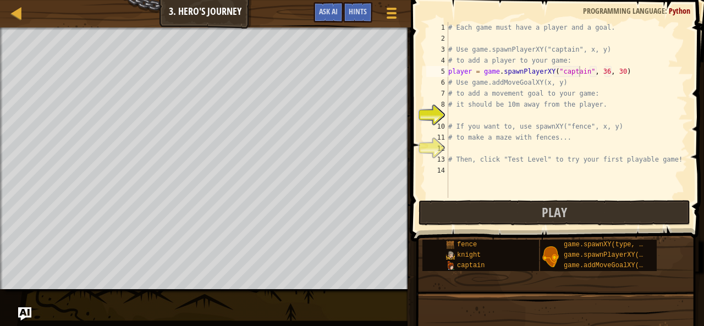
click at [503, 115] on div "# Each game must have a player and a goal. # Use game.spawnPlayerXY("captain", …" at bounding box center [567, 121] width 242 height 198
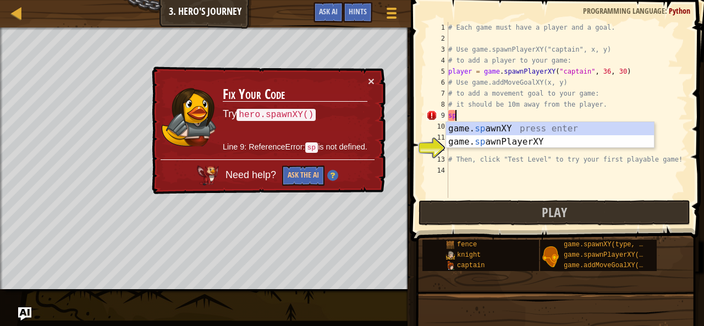
type textarea "s"
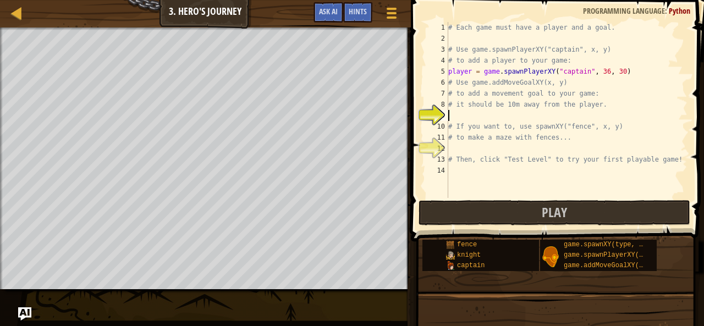
type textarea "h"
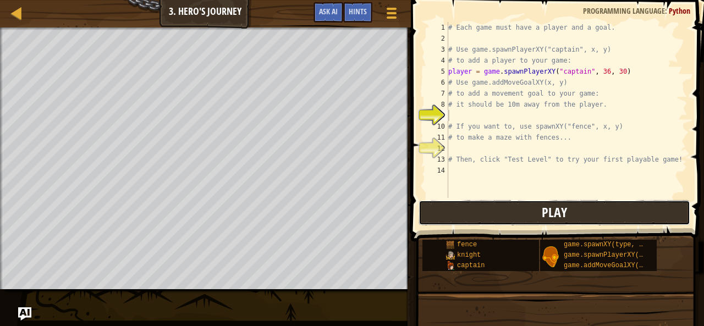
click at [536, 213] on button "Play" at bounding box center [555, 212] width 272 height 25
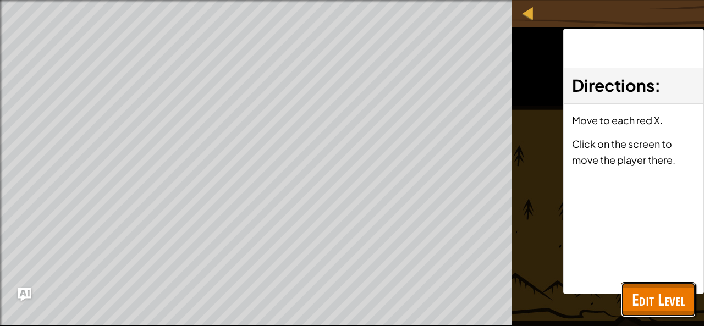
click at [662, 308] on span "Edit Level" at bounding box center [658, 299] width 53 height 23
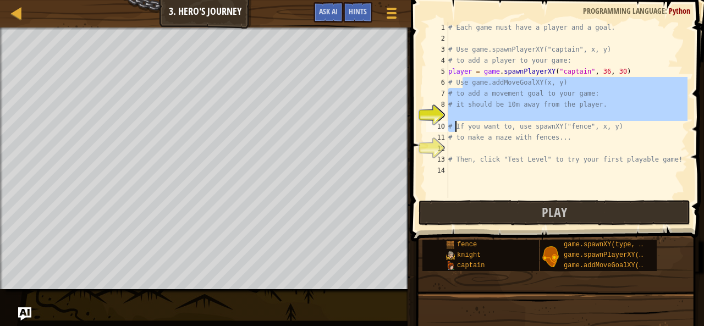
drag, startPoint x: 462, startPoint y: 81, endPoint x: 456, endPoint y: 122, distance: 40.7
click at [456, 122] on div "# Each game must have a player and a goal. # Use game.spawnPlayerXY("captain", …" at bounding box center [567, 121] width 242 height 198
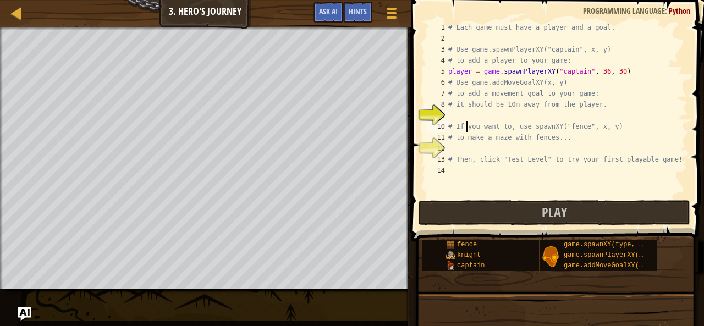
click at [468, 121] on div "# Each game must have a player and a goal. # Use game.spawnPlayerXY("captain", …" at bounding box center [567, 121] width 242 height 198
type textarea "# If you want to, use spawnXY("fence", x, y)"
click at [468, 111] on div "# Each game must have a player and a goal. # Use game.spawnPlayerXY("captain", …" at bounding box center [567, 121] width 242 height 198
